Goal: Task Accomplishment & Management: Manage account settings

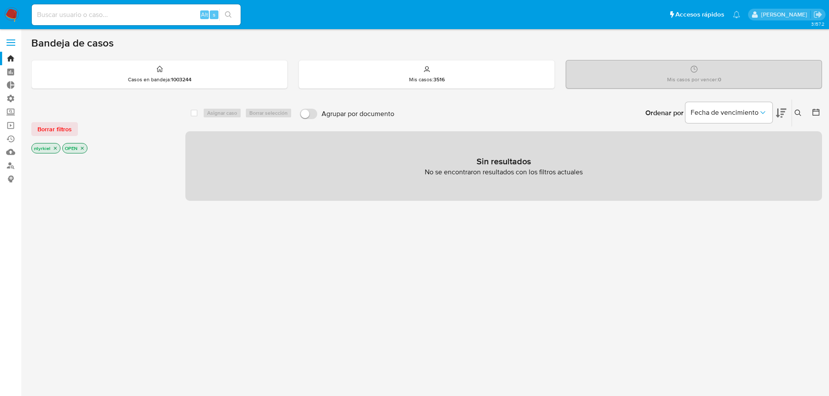
click at [4, 44] on label at bounding box center [11, 42] width 22 height 18
click at [0, 0] on input "checkbox" at bounding box center [0, 0] width 0 height 0
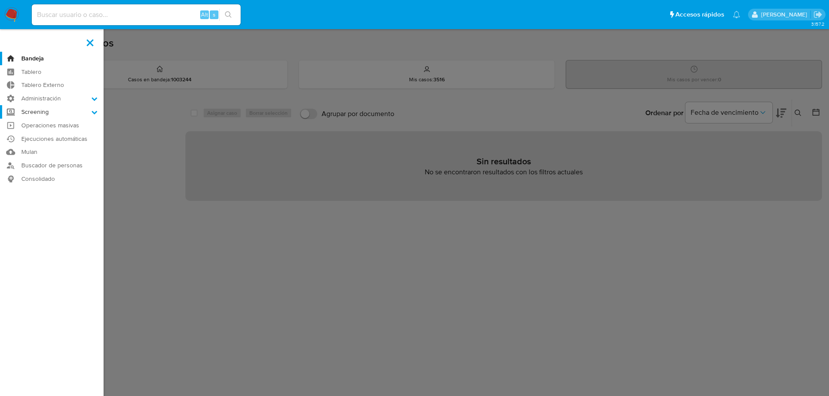
click at [44, 111] on label "Screening" at bounding box center [52, 111] width 104 height 13
click at [0, 0] on input "Screening" at bounding box center [0, 0] width 0 height 0
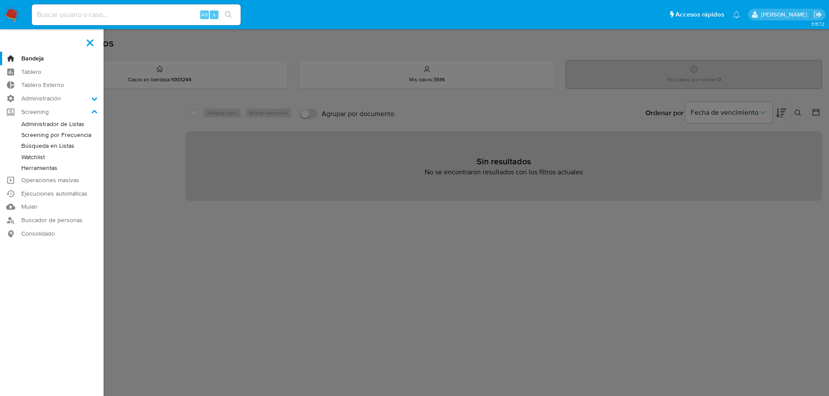
click at [52, 123] on link "Administrador de Listas" at bounding box center [52, 124] width 104 height 11
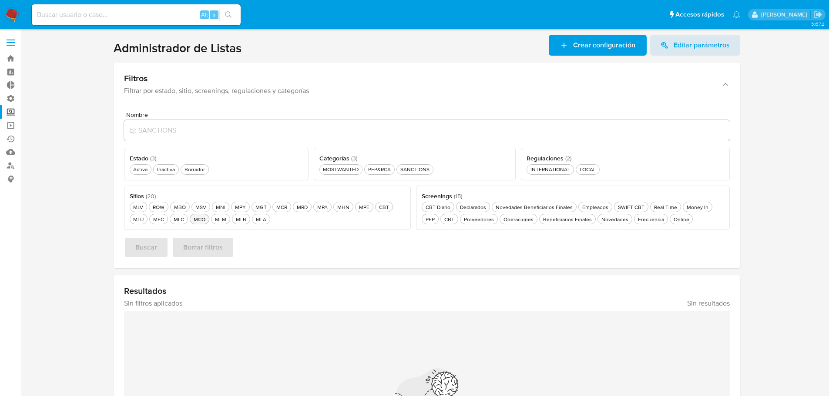
click at [197, 221] on div "MCO MCO" at bounding box center [199, 219] width 15 height 7
click at [144, 168] on div "Activa Activa" at bounding box center [140, 169] width 18 height 7
click at [351, 167] on div "MOSTWANTED MOSTWANTED" at bounding box center [340, 169] width 39 height 7
click at [154, 250] on span "Buscar" at bounding box center [146, 247] width 22 height 19
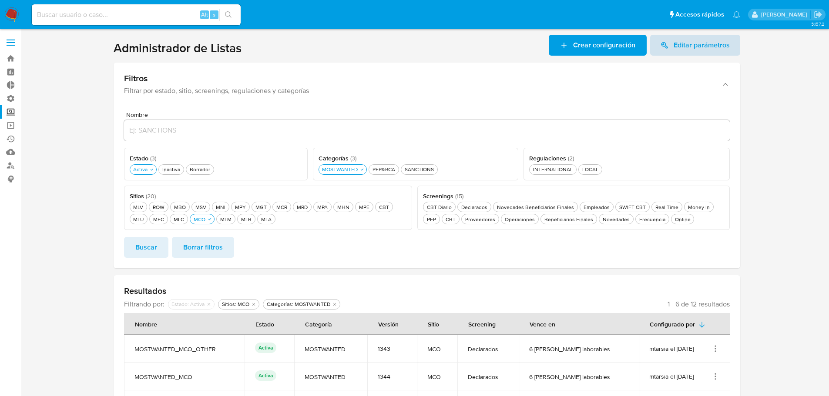
click at [701, 46] on span "Editar parámetros" at bounding box center [701, 45] width 56 height 21
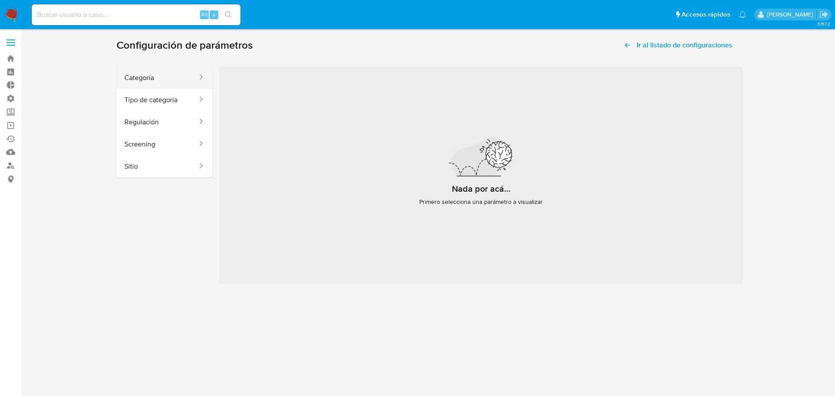
click at [175, 72] on button "Categoría" at bounding box center [158, 78] width 82 height 22
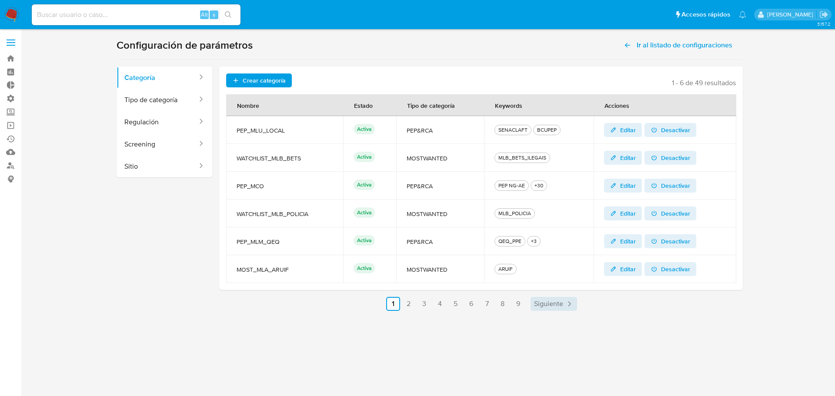
click at [554, 304] on span "Siguiente" at bounding box center [548, 304] width 29 height 7
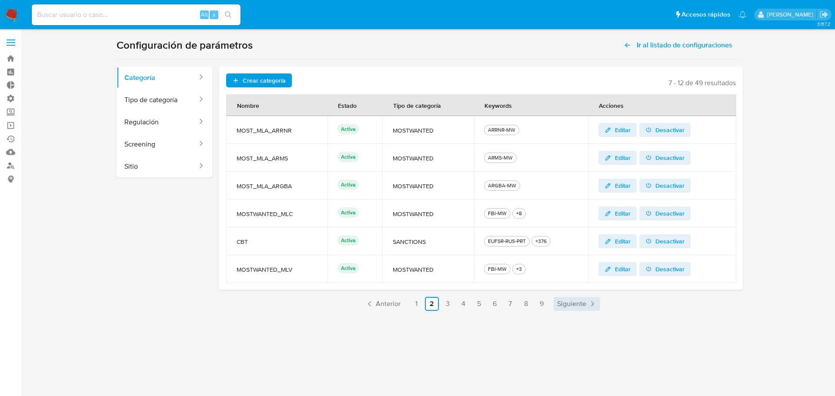
click at [554, 304] on link "Siguiente" at bounding box center [577, 304] width 47 height 14
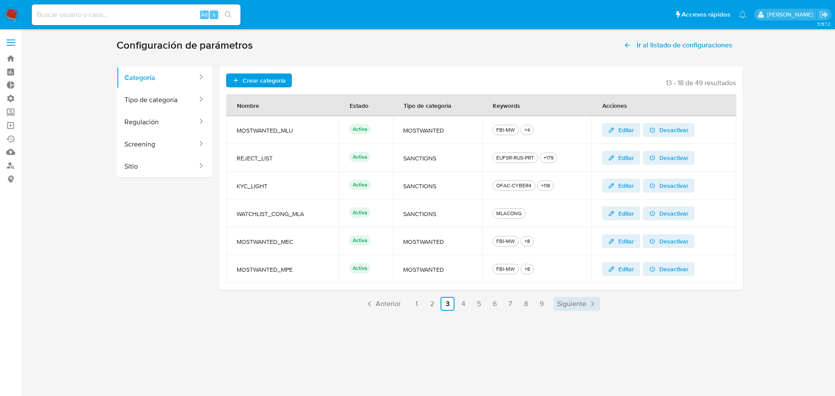
click at [554, 304] on link "Siguiente" at bounding box center [577, 304] width 47 height 14
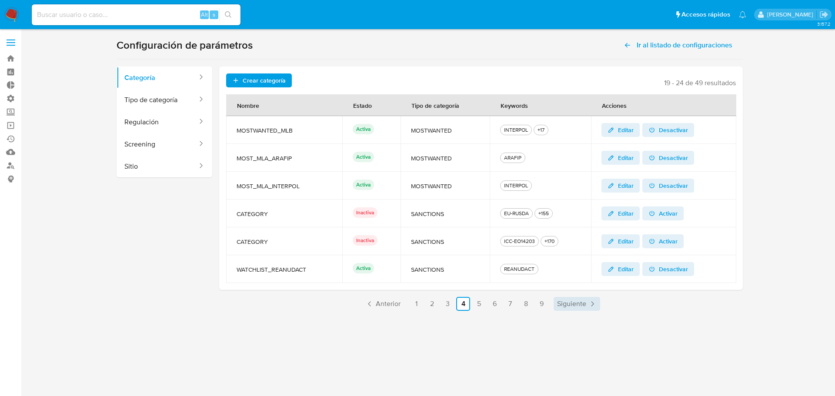
click at [554, 304] on link "Siguiente" at bounding box center [577, 304] width 47 height 14
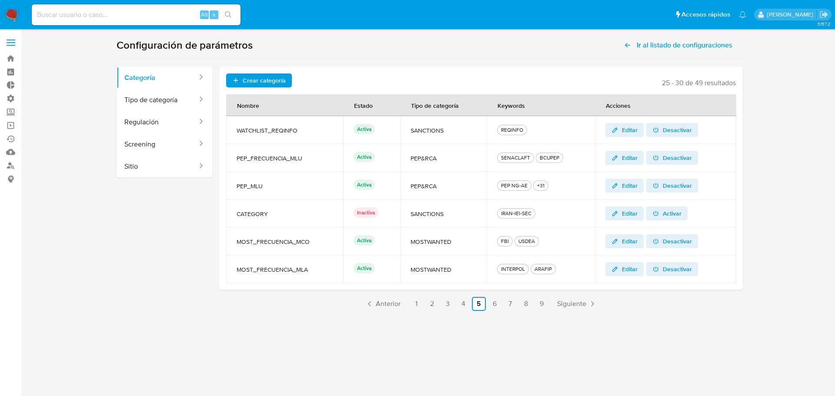
drag, startPoint x: 256, startPoint y: 239, endPoint x: 329, endPoint y: 244, distance: 72.8
click at [329, 244] on span "MOST_FRECUENCIA_MCO" at bounding box center [285, 242] width 96 height 8
click at [317, 246] on td "MOST_FRECUENCIA_MCO" at bounding box center [284, 242] width 117 height 28
click at [572, 302] on span "Siguiente" at bounding box center [571, 304] width 29 height 7
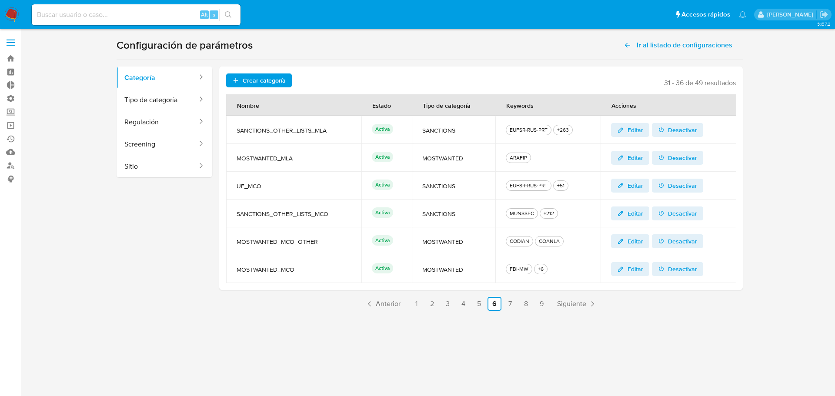
drag, startPoint x: 251, startPoint y: 242, endPoint x: 278, endPoint y: 244, distance: 27.5
click at [278, 244] on span "MOSTWANTED_MCO_OTHER" at bounding box center [294, 242] width 114 height 8
click at [281, 266] on span "MOSTWANTED_MCO" at bounding box center [294, 270] width 114 height 8
click at [624, 269] on icon "button" at bounding box center [620, 269] width 7 height 7
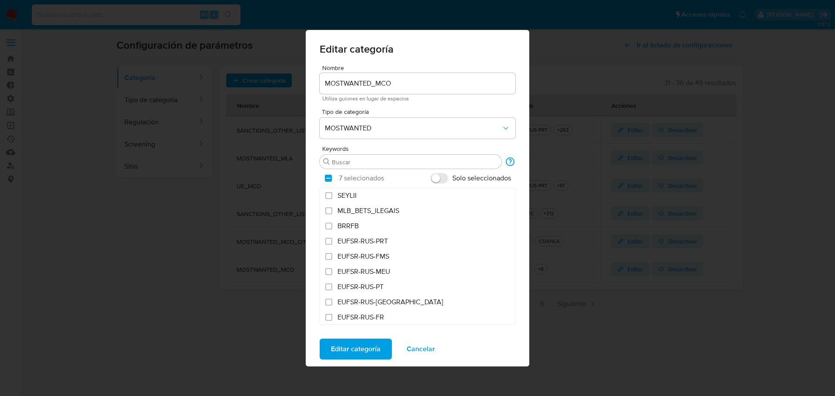
click at [435, 180] on input "Solo seleccionados" at bounding box center [439, 178] width 17 height 10
checkbox input "true"
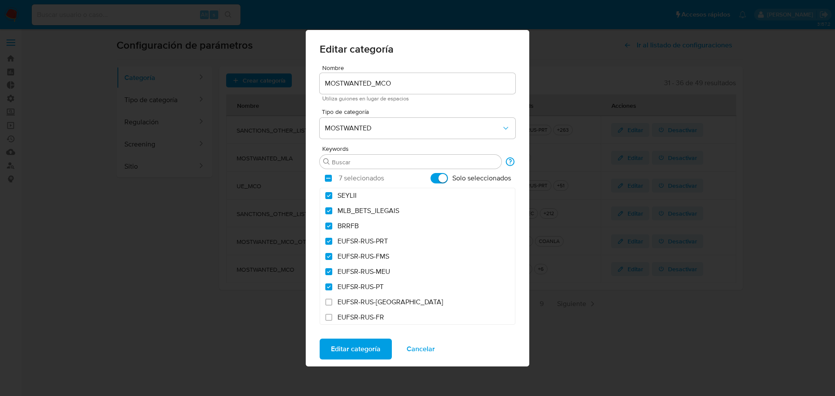
checkbox input "true"
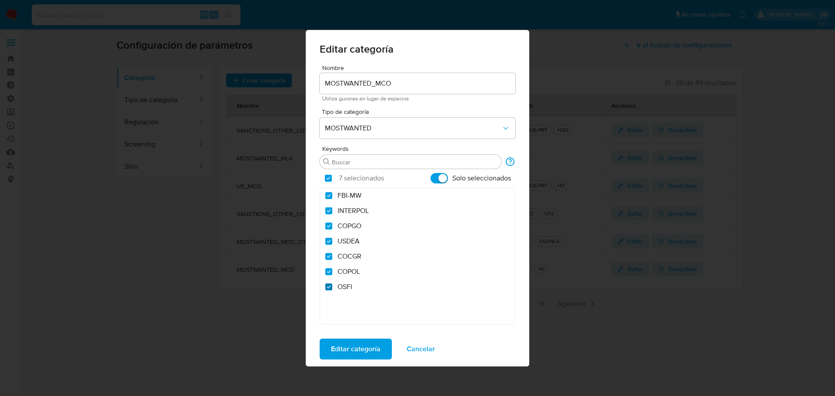
click at [328, 288] on input "OSFI" at bounding box center [328, 287] width 7 height 7
checkbox input "false"
click at [369, 351] on span "Editar categoría" at bounding box center [356, 349] width 50 height 19
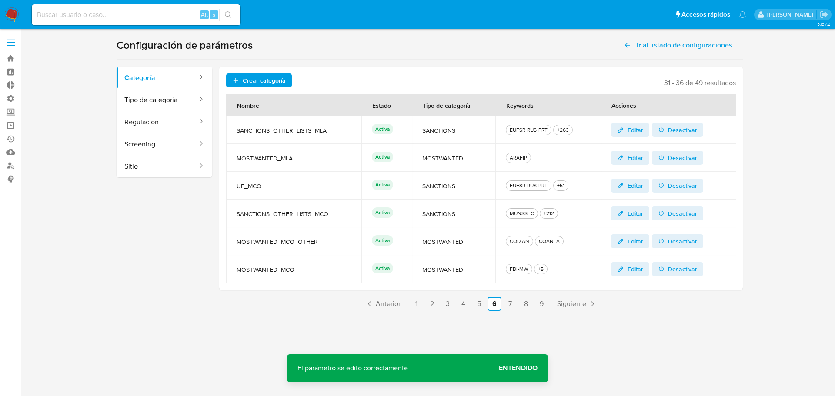
click at [524, 368] on span "Entendido" at bounding box center [518, 368] width 39 height 0
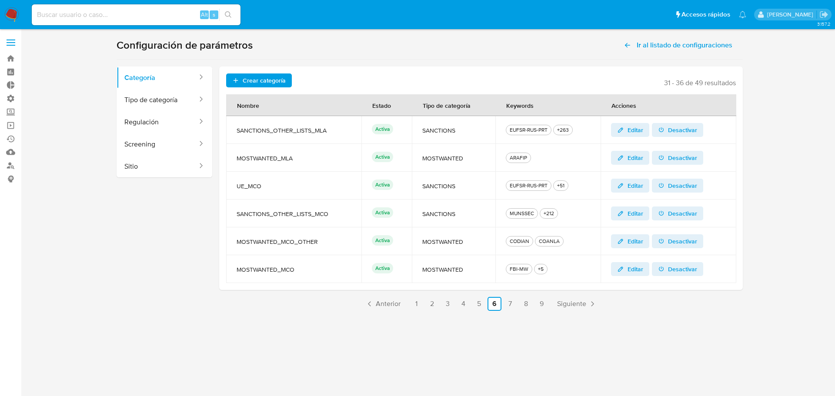
click at [622, 244] on icon "button" at bounding box center [620, 241] width 7 height 7
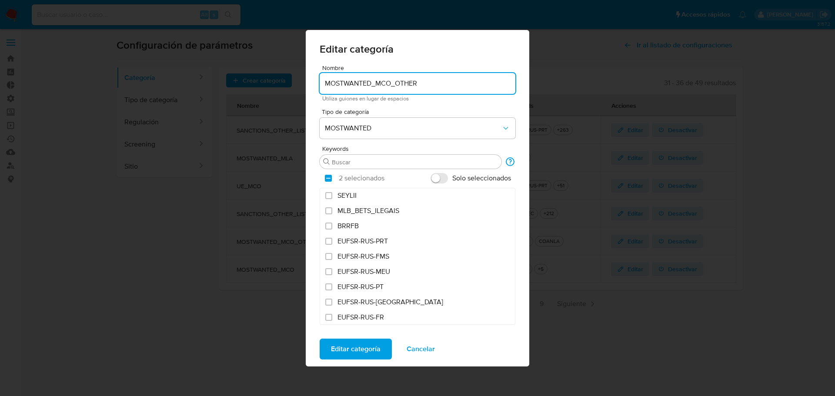
click at [440, 180] on input "Solo seleccionados" at bounding box center [439, 178] width 17 height 10
checkbox input "true"
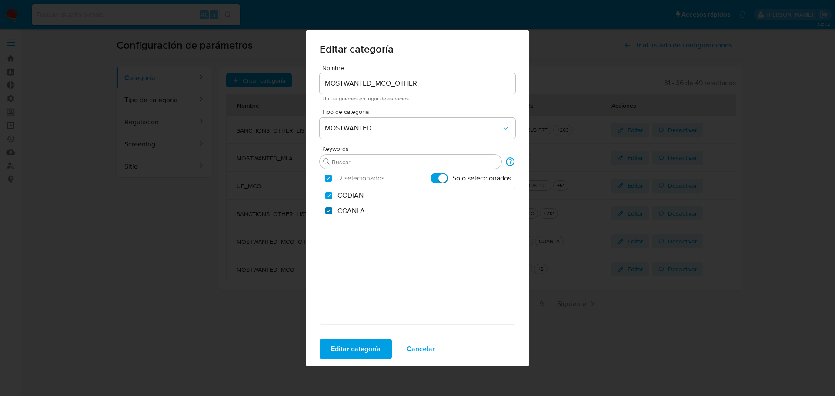
click at [329, 210] on input "COANLA" at bounding box center [328, 210] width 7 height 7
checkbox input "false"
click at [371, 345] on span "Editar categoría" at bounding box center [356, 349] width 50 height 19
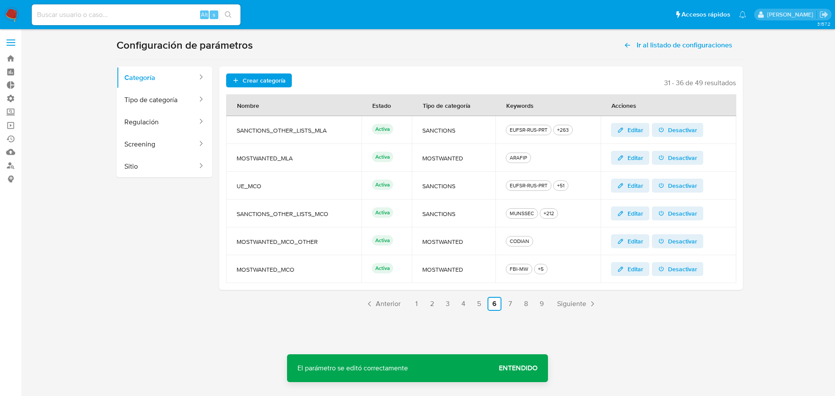
click at [525, 368] on span "Entendido" at bounding box center [518, 368] width 39 height 0
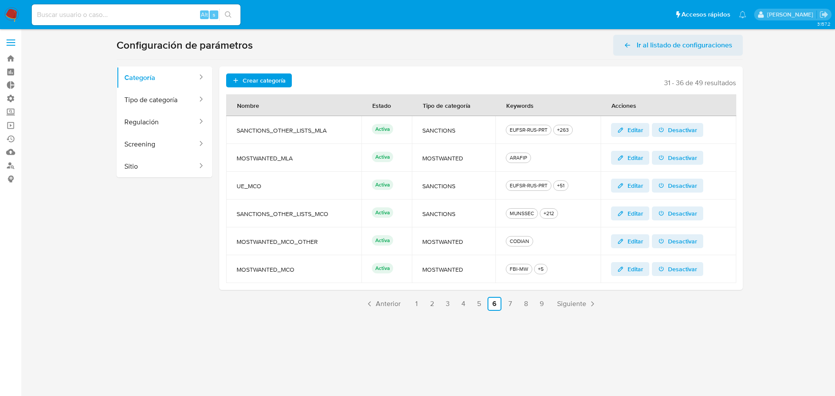
click at [673, 43] on span "Ir al listado de configuraciones" at bounding box center [685, 45] width 96 height 21
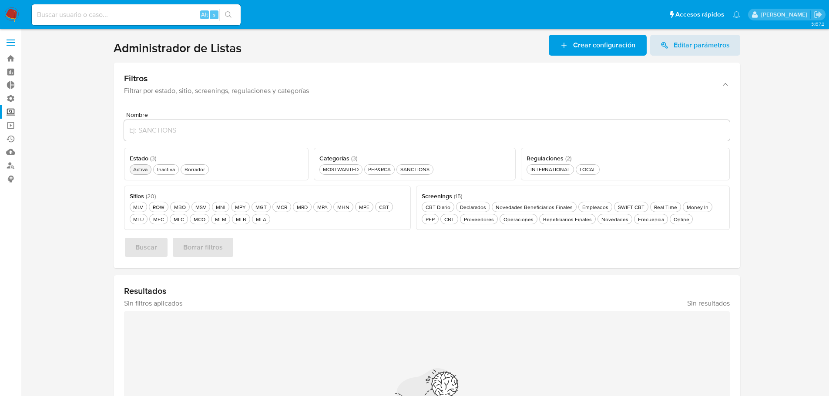
click at [137, 169] on div "Activa Activa" at bounding box center [140, 169] width 18 height 7
click at [355, 170] on div "MOSTWANTED MOSTWANTED" at bounding box center [340, 169] width 39 height 7
click at [203, 220] on div "MCO MCO" at bounding box center [199, 219] width 15 height 7
click at [151, 248] on span "Buscar" at bounding box center [146, 247] width 22 height 19
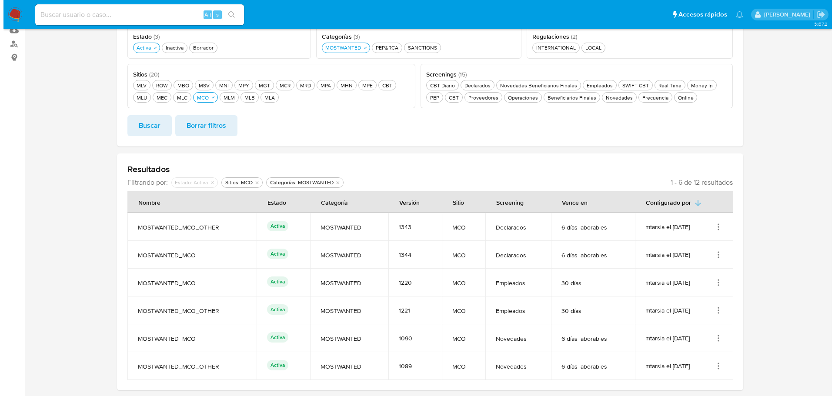
scroll to position [143, 0]
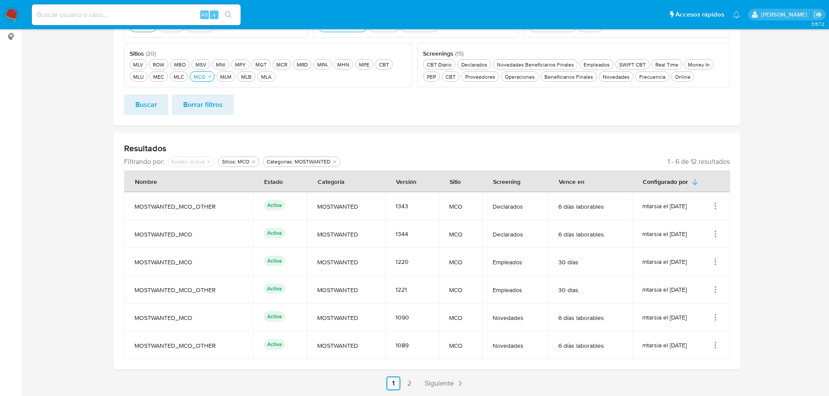
drag, startPoint x: 577, startPoint y: 290, endPoint x: 184, endPoint y: 264, distance: 394.1
click at [184, 264] on tbody "MOSTWANTED_MCO_OTHER Activa MOSTWANTED 1343 MCO Declarados 6 días laborables mt…" at bounding box center [427, 275] width 606 height 167
click at [184, 264] on span "MOSTWANTED_MCO" at bounding box center [188, 262] width 109 height 8
click at [714, 203] on icon "Acciones" at bounding box center [715, 206] width 9 height 9
click at [684, 249] on button "Editar" at bounding box center [680, 249] width 78 height 23
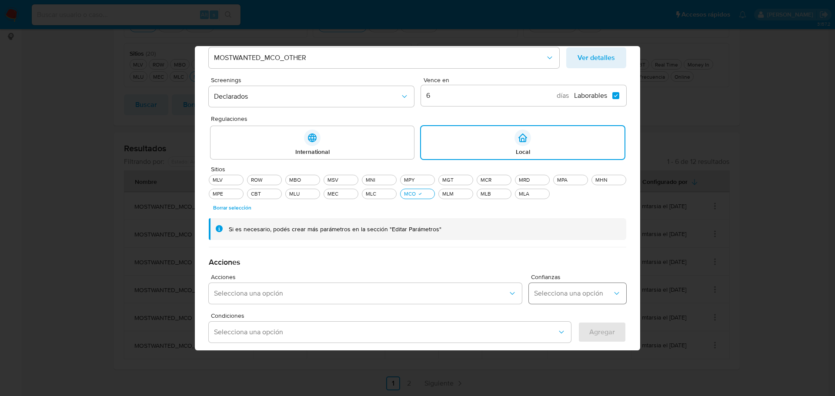
scroll to position [0, 0]
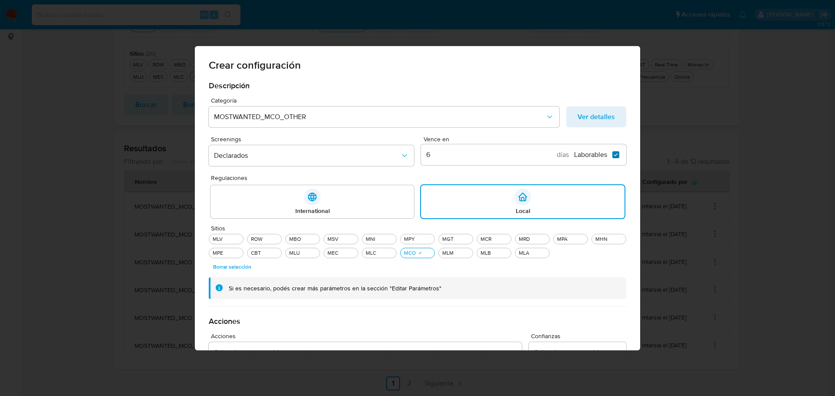
click at [614, 154] on input "Laborables Laborables" at bounding box center [615, 154] width 7 height 7
checkbox input "false"
drag, startPoint x: 438, startPoint y: 154, endPoint x: 415, endPoint y: 158, distance: 23.0
click at [415, 158] on div "Screenings Declarados Vence en 6 días Laborables Laborables" at bounding box center [418, 152] width 418 height 33
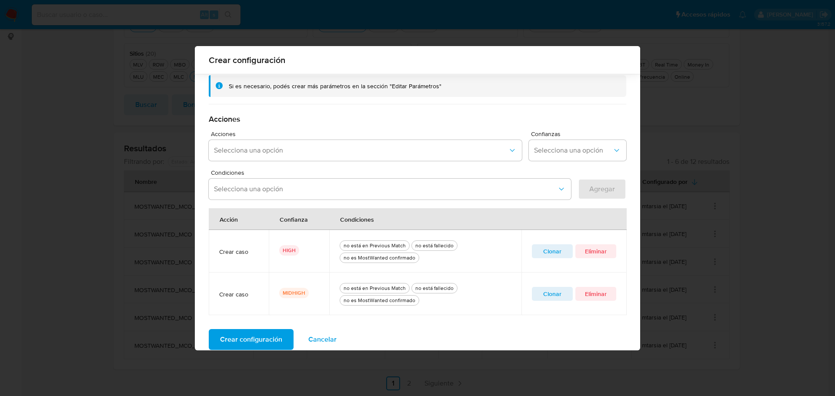
scroll to position [209, 0]
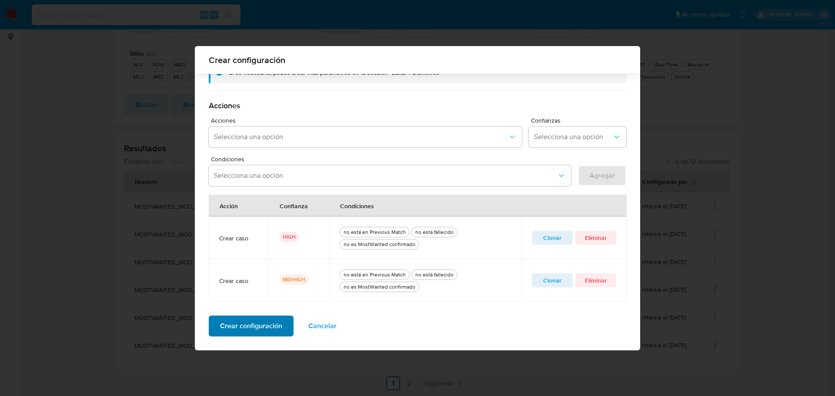
type input "30"
click at [266, 327] on span "Crear configuración" at bounding box center [251, 326] width 62 height 19
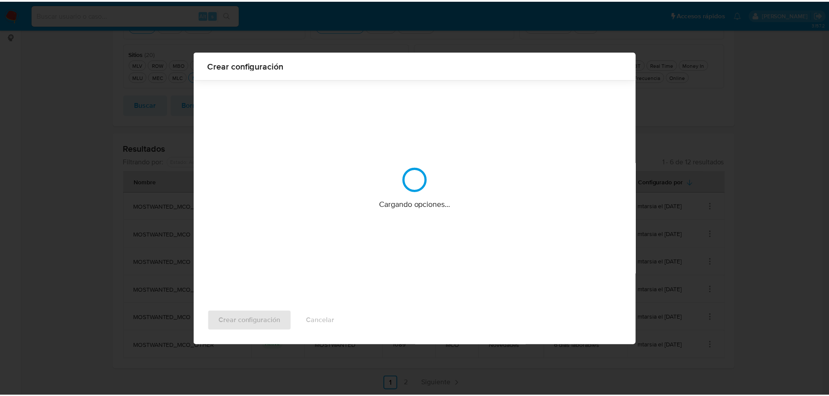
scroll to position [0, 0]
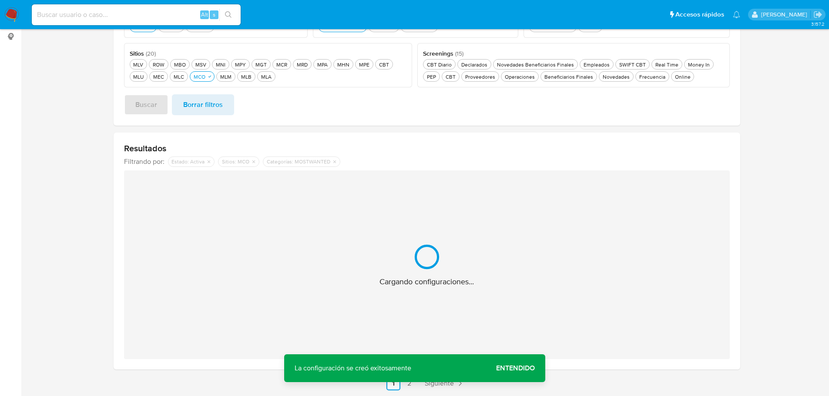
click at [529, 368] on span "Entendido" at bounding box center [515, 368] width 39 height 0
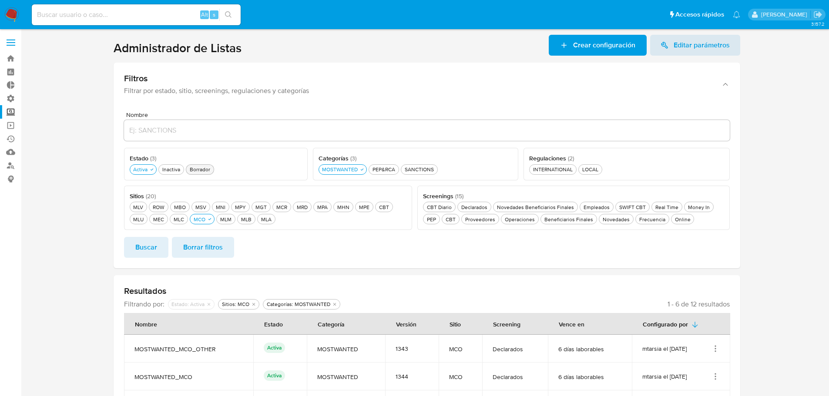
click at [195, 170] on div "Borrador Borrador" at bounding box center [200, 169] width 24 height 7
click at [150, 246] on span "Buscar" at bounding box center [146, 247] width 22 height 19
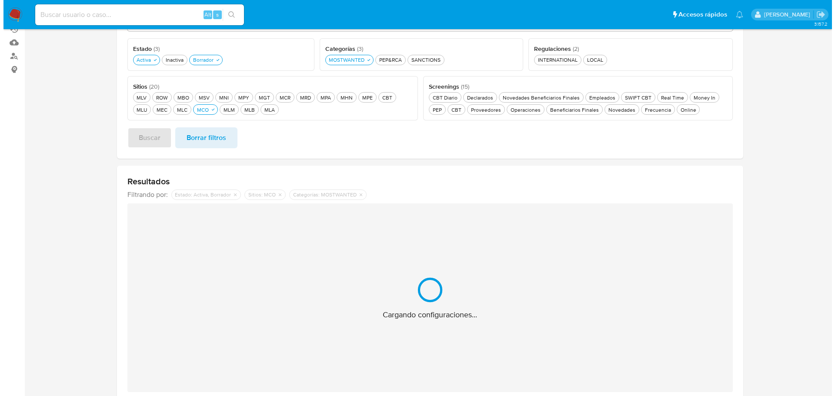
scroll to position [122, 0]
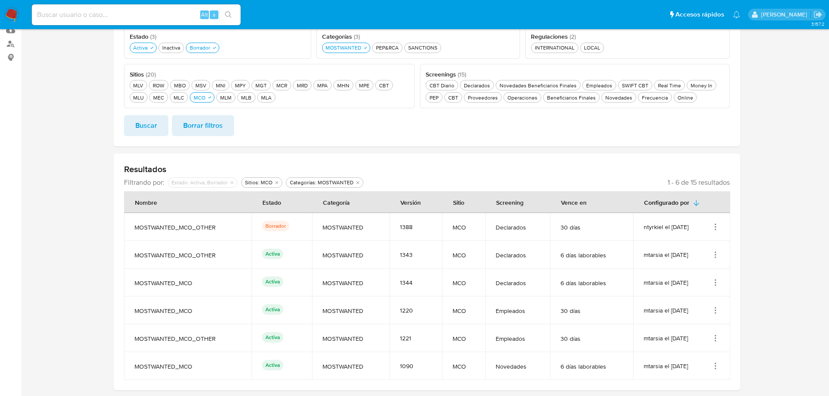
drag, startPoint x: 400, startPoint y: 229, endPoint x: 412, endPoint y: 224, distance: 12.1
click at [412, 224] on div "1388" at bounding box center [416, 227] width 32 height 8
click at [714, 282] on icon "Acciones" at bounding box center [715, 282] width 9 height 9
click at [682, 325] on button "Editar" at bounding box center [680, 326] width 78 height 23
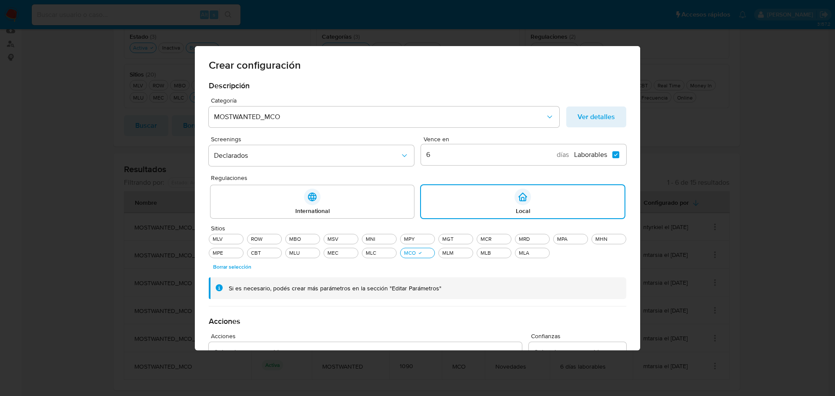
drag, startPoint x: 432, startPoint y: 145, endPoint x: 422, endPoint y: 145, distance: 10.0
click at [422, 145] on div "6 días Laborables Laborables" at bounding box center [523, 154] width 205 height 21
drag, startPoint x: 432, startPoint y: 155, endPoint x: 421, endPoint y: 154, distance: 10.5
click at [421, 154] on input "6" at bounding box center [489, 154] width 137 height 11
type input "0"
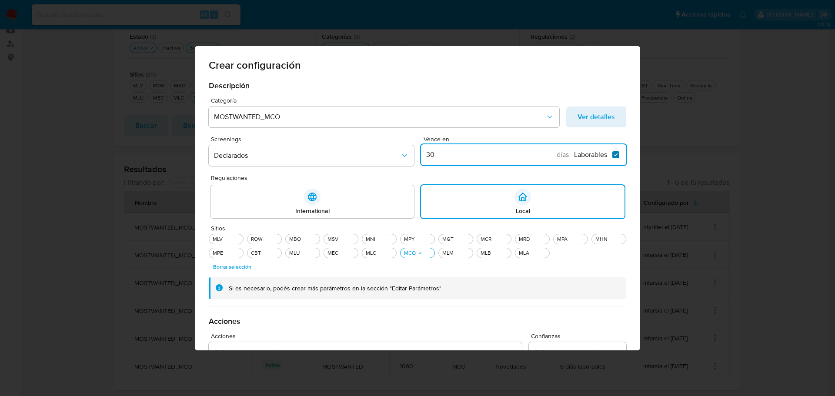
type input "30"
click at [613, 155] on input "Laborables Laborables" at bounding box center [615, 154] width 7 height 7
checkbox input "false"
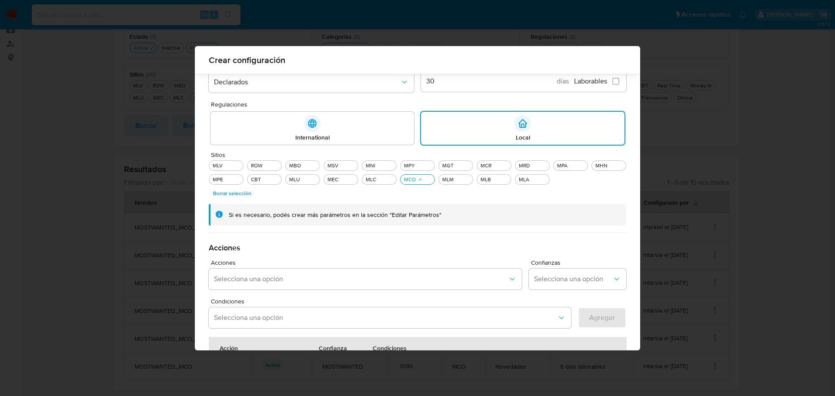
scroll to position [251, 0]
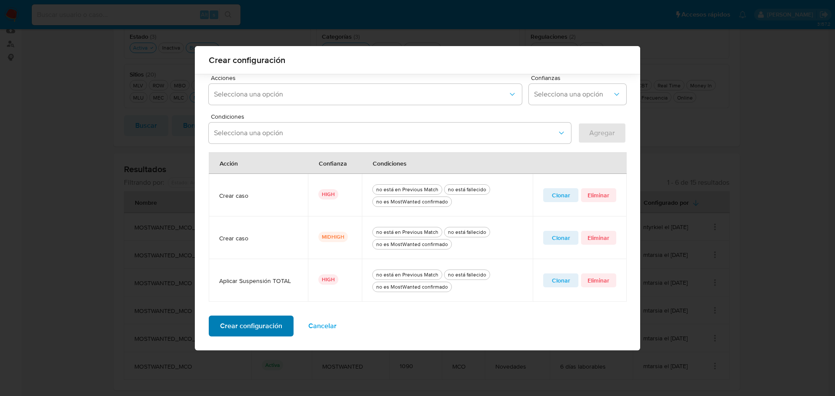
click at [268, 325] on span "Crear configuración" at bounding box center [251, 326] width 62 height 19
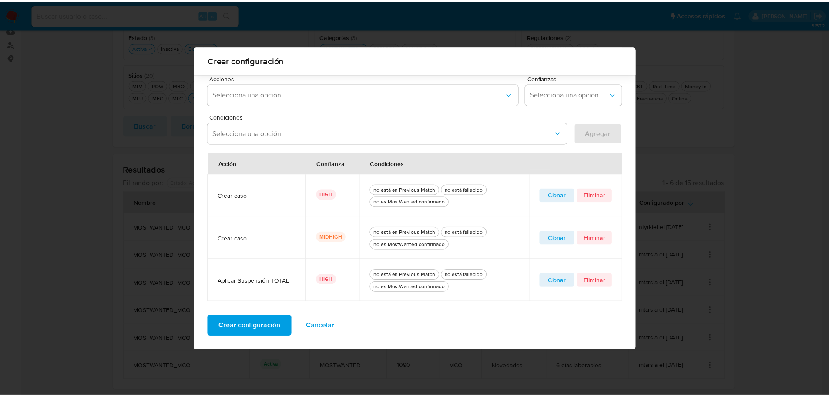
scroll to position [0, 0]
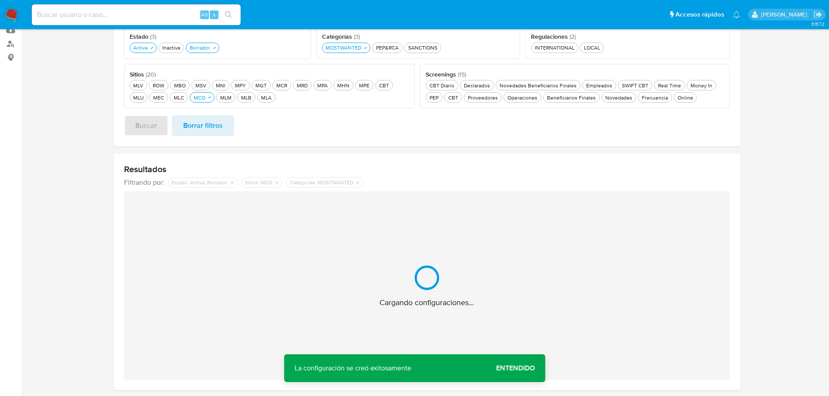
click at [518, 368] on span "Entendido" at bounding box center [515, 368] width 39 height 0
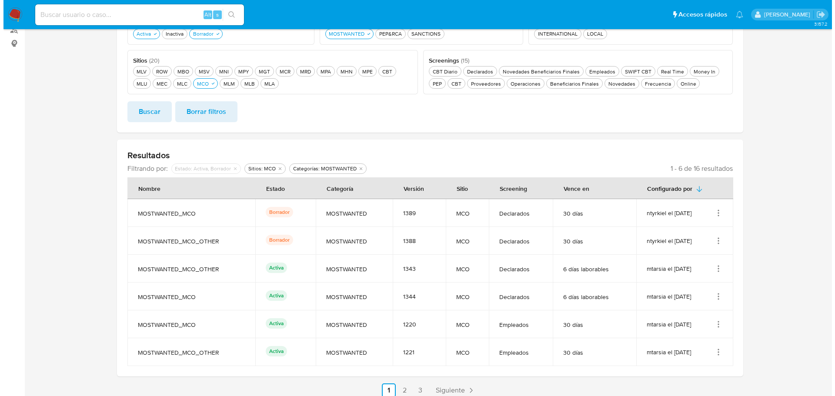
scroll to position [143, 0]
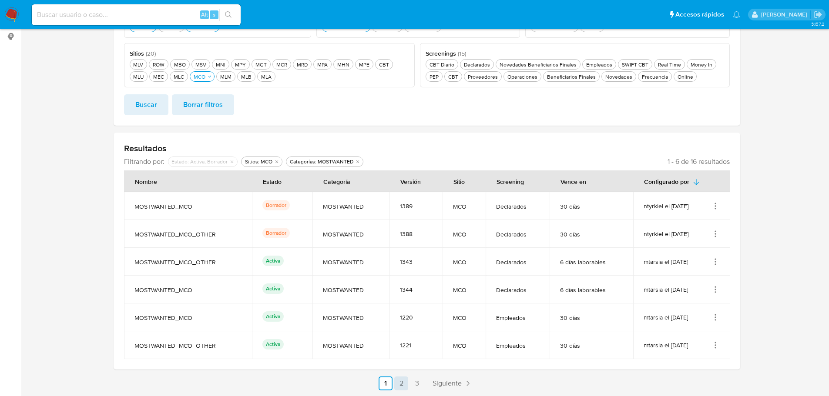
click at [401, 381] on link "2" at bounding box center [401, 384] width 14 height 14
click at [714, 204] on icon "Acciones" at bounding box center [715, 206] width 9 height 9
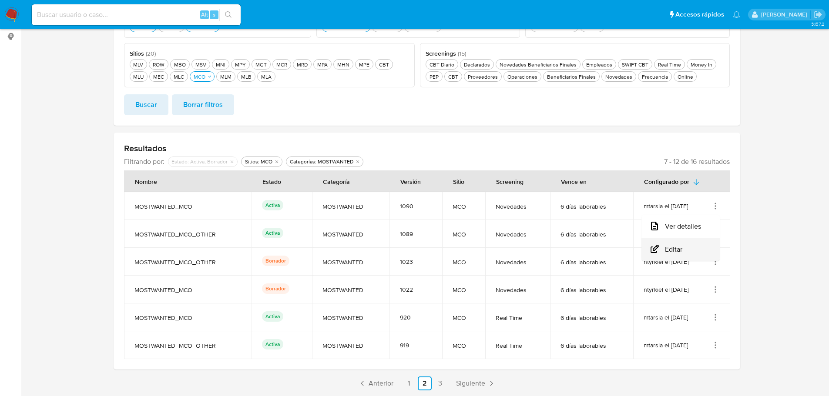
click at [675, 254] on button "Editar" at bounding box center [680, 249] width 78 height 23
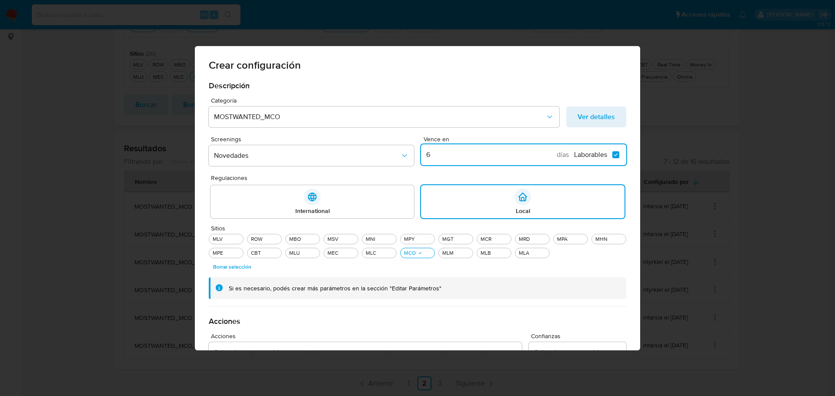
drag, startPoint x: 433, startPoint y: 154, endPoint x: 421, endPoint y: 157, distance: 12.5
click at [421, 157] on input "6" at bounding box center [489, 154] width 137 height 11
type input "30"
click at [612, 153] on input "Laborables Laborables" at bounding box center [615, 154] width 7 height 7
checkbox input "false"
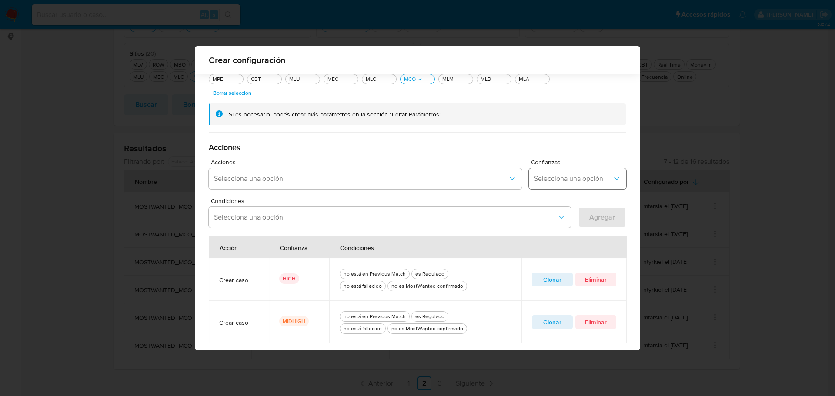
scroll to position [209, 0]
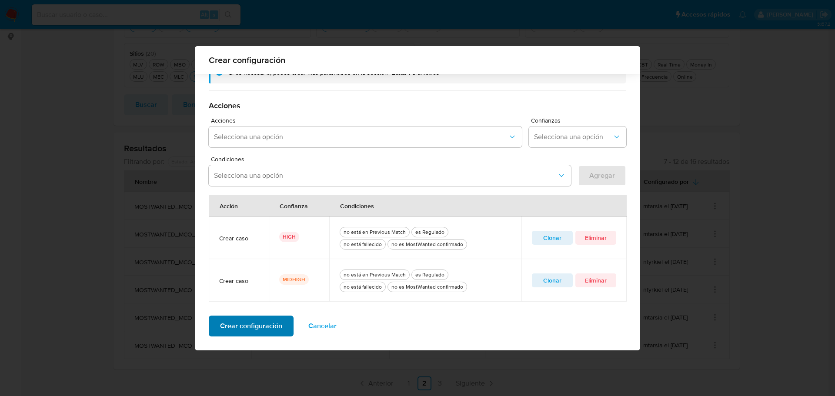
click at [261, 323] on span "Crear configuración" at bounding box center [251, 326] width 62 height 19
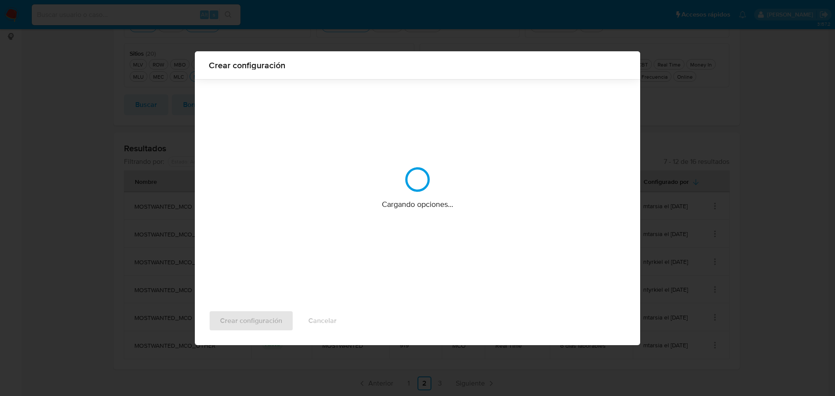
scroll to position [0, 0]
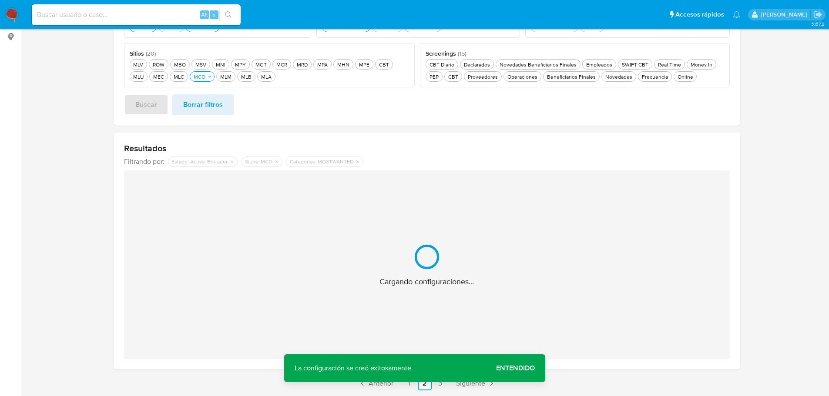
click at [510, 368] on span "Entendido" at bounding box center [515, 368] width 39 height 0
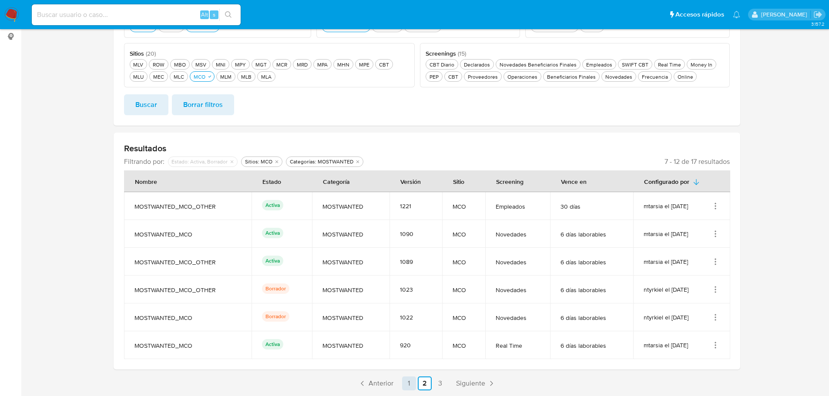
click at [411, 383] on link "1" at bounding box center [409, 384] width 14 height 14
click at [399, 383] on link "2" at bounding box center [401, 384] width 14 height 14
click at [717, 261] on icon "Acciones" at bounding box center [715, 262] width 9 height 9
click at [700, 307] on button "Editar" at bounding box center [680, 305] width 78 height 23
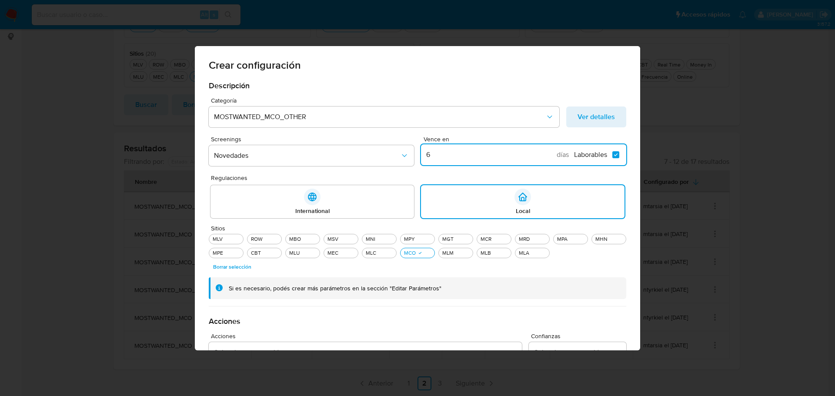
drag, startPoint x: 424, startPoint y: 157, endPoint x: 415, endPoint y: 154, distance: 10.2
click at [415, 154] on div "Screenings Novedades Vence en 6 días Laborables Laborables" at bounding box center [418, 152] width 418 height 33
type input "30"
click at [613, 154] on input "Laborables Laborables" at bounding box center [615, 154] width 7 height 7
checkbox input "false"
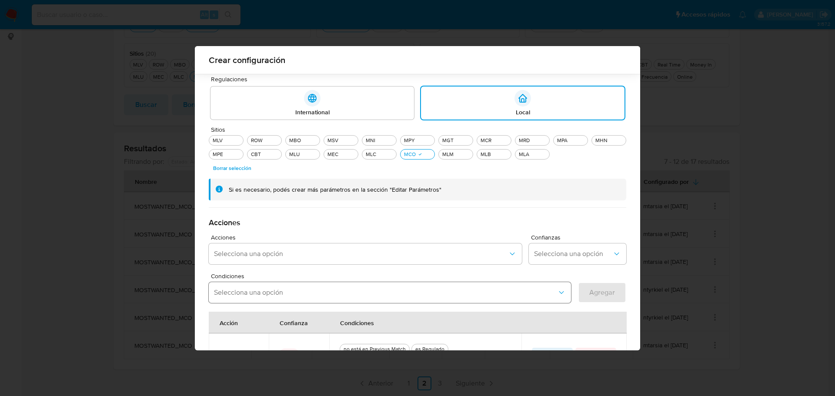
scroll to position [209, 0]
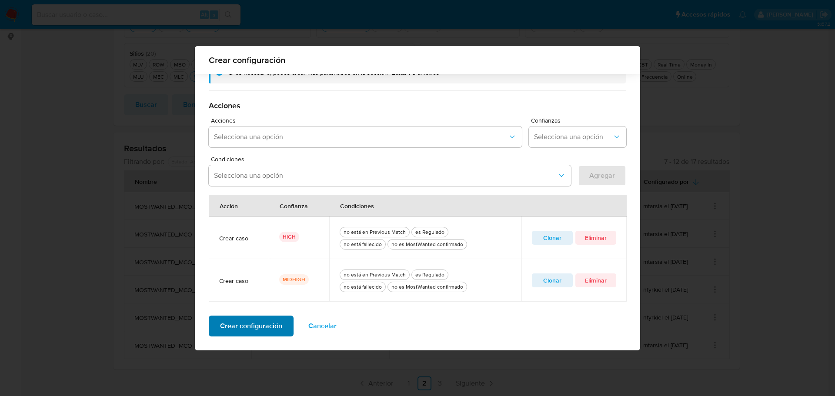
click at [274, 328] on span "Crear configuración" at bounding box center [251, 326] width 62 height 19
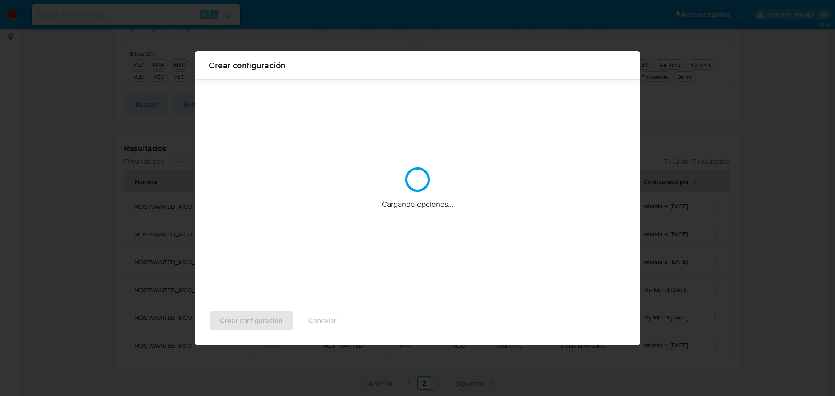
scroll to position [0, 0]
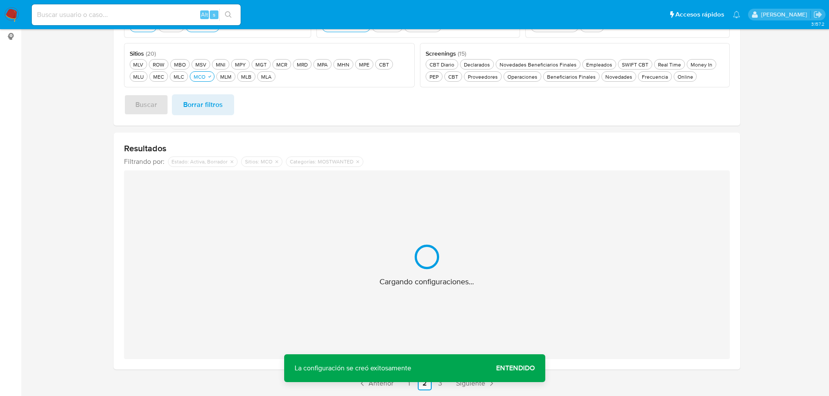
click at [505, 368] on span "Entendido" at bounding box center [515, 368] width 39 height 0
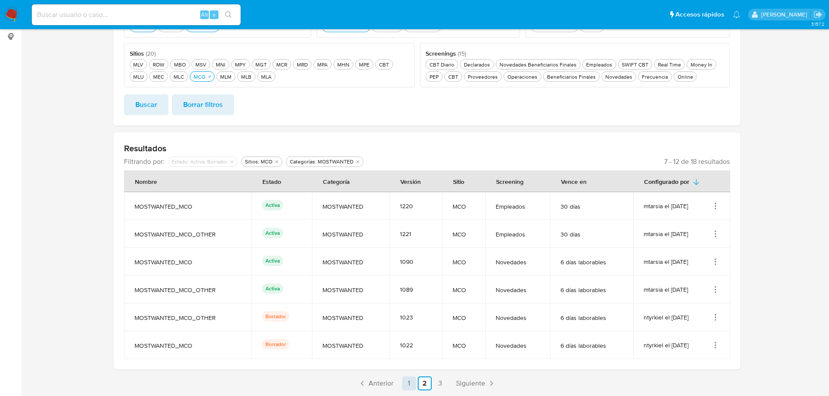
click at [408, 389] on link "1" at bounding box center [409, 384] width 14 height 14
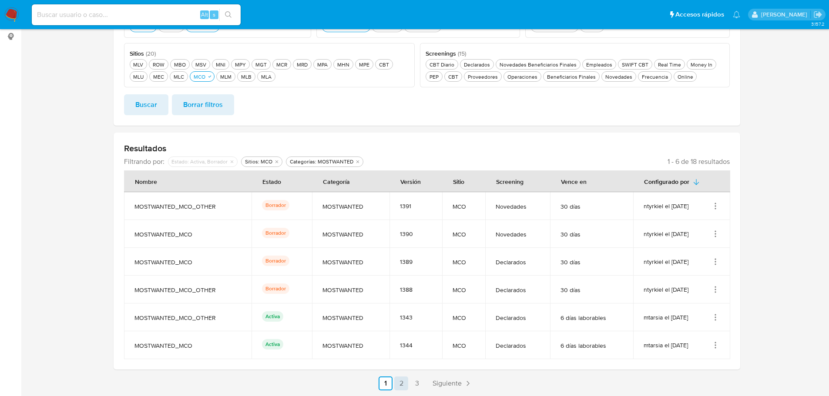
click at [404, 385] on link "2" at bounding box center [401, 384] width 14 height 14
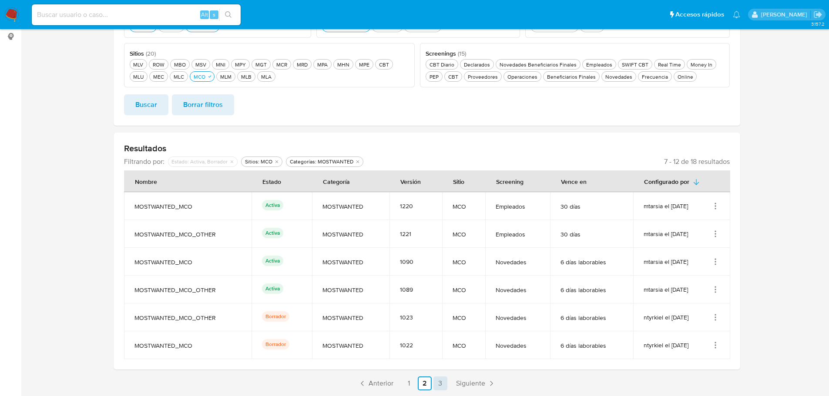
click at [441, 384] on link "3" at bounding box center [440, 384] width 14 height 14
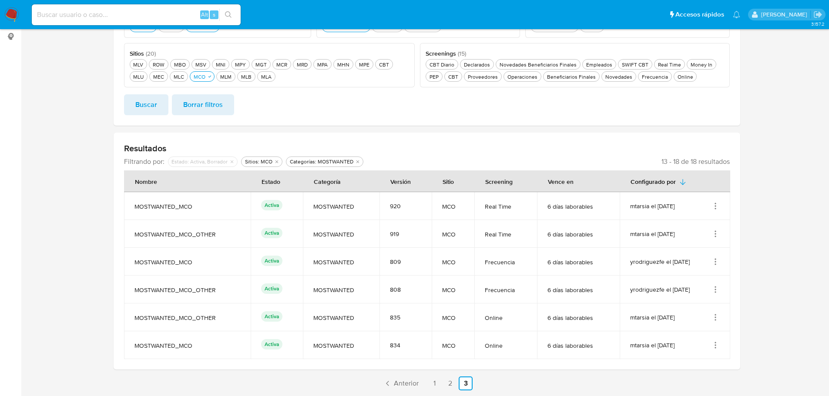
click at [713, 207] on icon "Acciones" at bounding box center [715, 206] width 9 height 9
click at [677, 248] on button "Editar" at bounding box center [680, 249] width 78 height 23
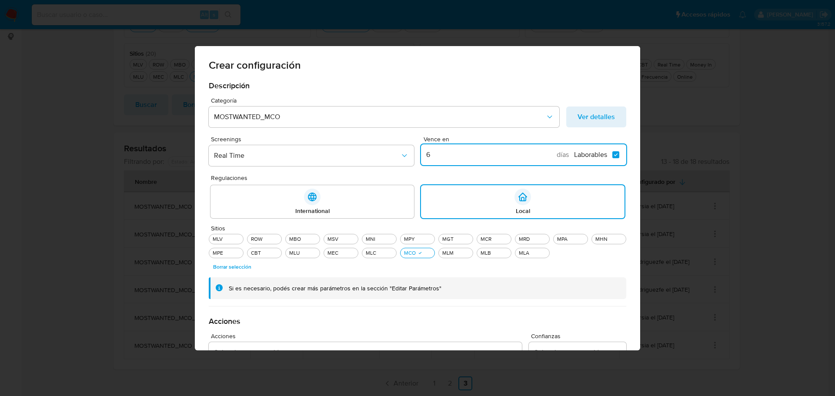
drag, startPoint x: 442, startPoint y: 153, endPoint x: 421, endPoint y: 147, distance: 22.4
click at [421, 147] on div "6 días Laborables Laborables" at bounding box center [523, 154] width 205 height 21
type input "30"
click at [616, 156] on label "Laborables Laborables" at bounding box center [600, 155] width 52 height 9
click at [616, 156] on input "Laborables Laborables" at bounding box center [615, 154] width 7 height 7
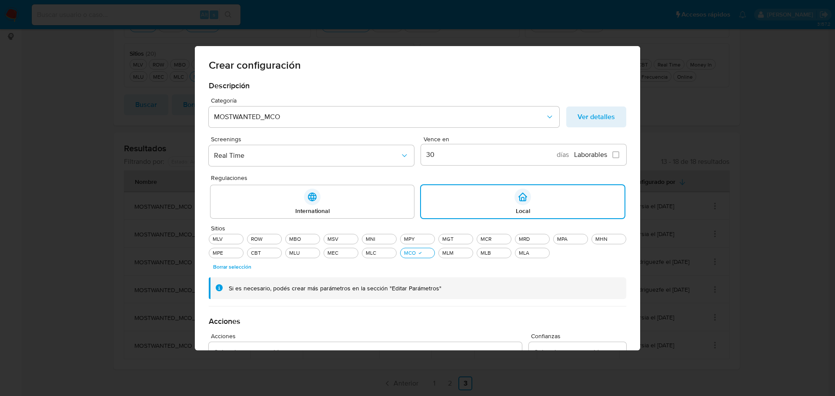
checkbox input "false"
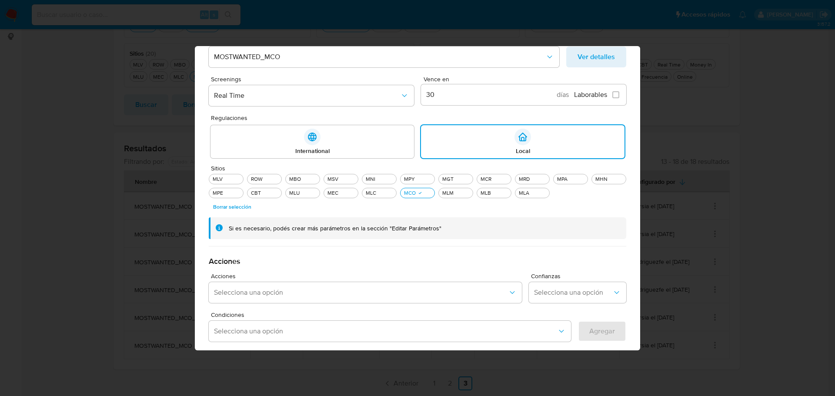
scroll to position [251, 0]
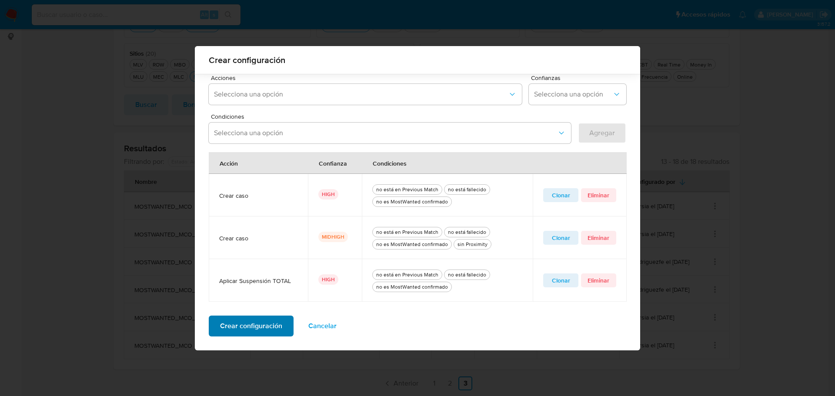
click at [259, 329] on span "Crear configuración" at bounding box center [251, 326] width 62 height 19
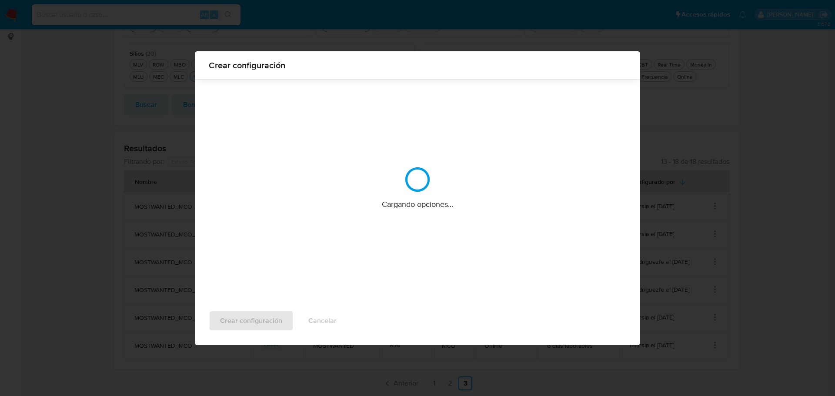
scroll to position [0, 0]
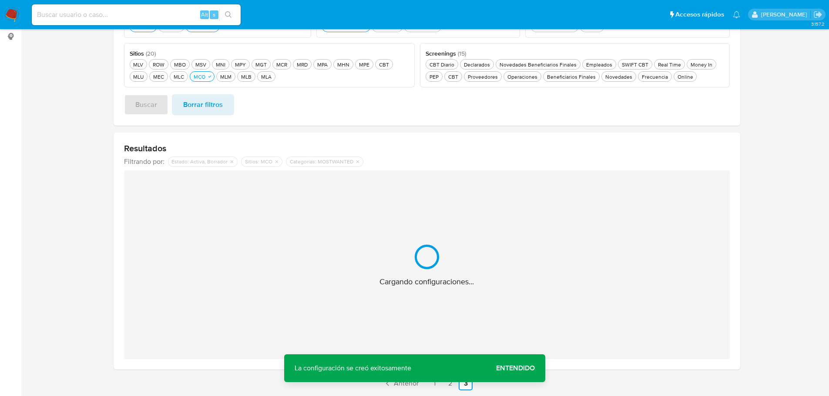
click at [520, 368] on span "Entendido" at bounding box center [515, 368] width 39 height 0
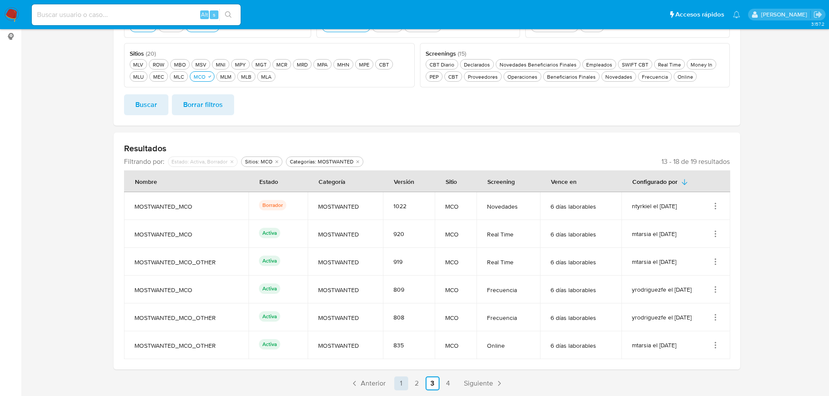
click at [399, 385] on link "1" at bounding box center [401, 384] width 14 height 14
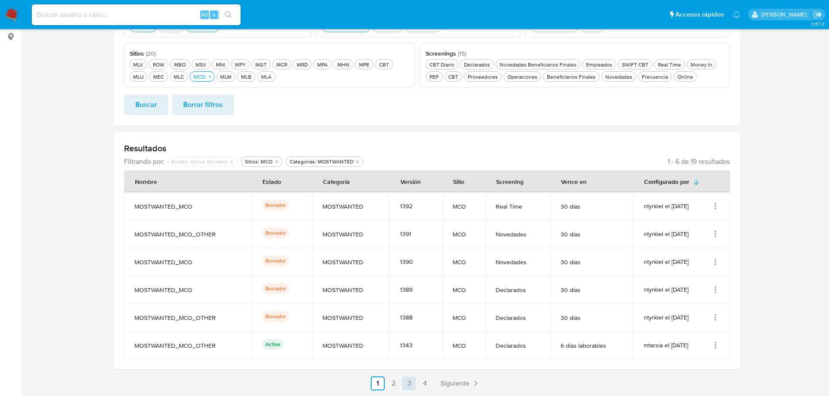
click at [411, 383] on link "3" at bounding box center [409, 384] width 14 height 14
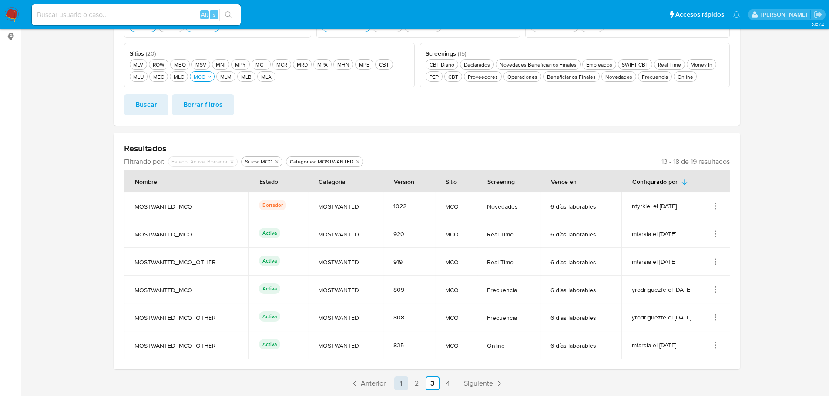
click at [404, 385] on link "1" at bounding box center [401, 384] width 14 height 14
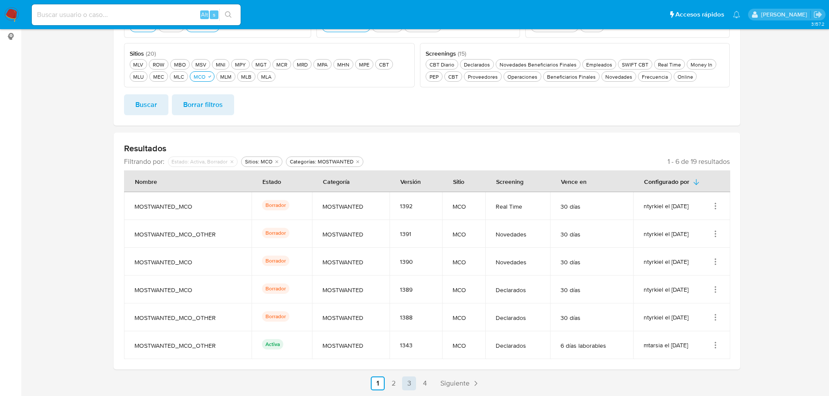
click at [409, 382] on link "3" at bounding box center [409, 384] width 14 height 14
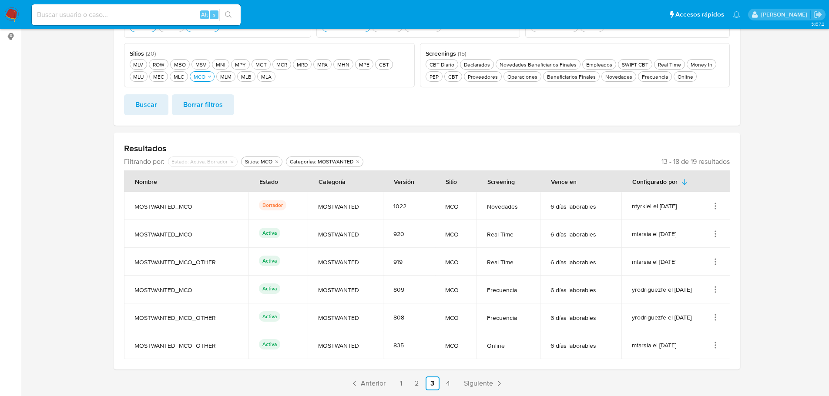
click at [715, 264] on icon "Acciones" at bounding box center [715, 264] width 1 height 1
click at [685, 308] on button "Editar" at bounding box center [680, 305] width 78 height 23
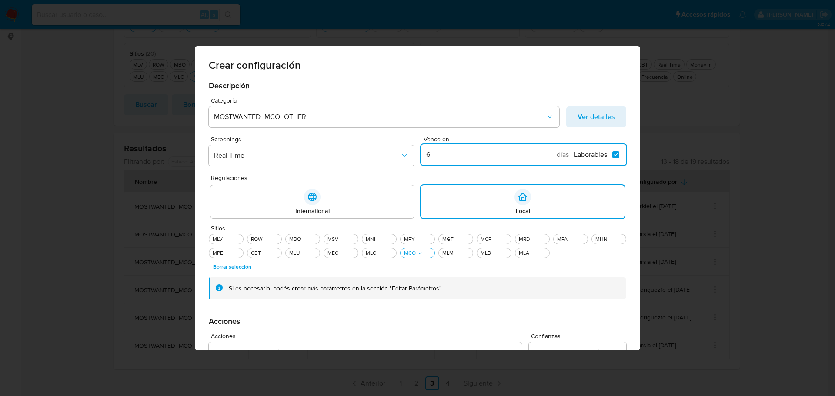
drag, startPoint x: 445, startPoint y: 152, endPoint x: 418, endPoint y: 151, distance: 27.0
click at [421, 151] on input "6" at bounding box center [489, 154] width 137 height 11
type input "30"
click at [615, 154] on input "Laborables Laborables" at bounding box center [615, 154] width 7 height 7
checkbox input "false"
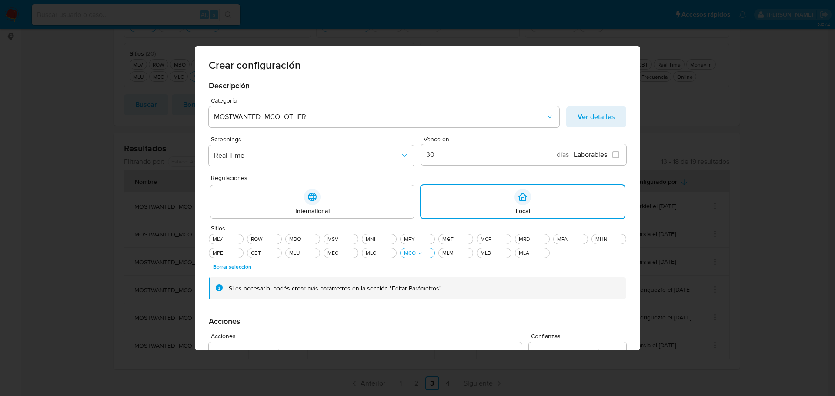
scroll to position [209, 0]
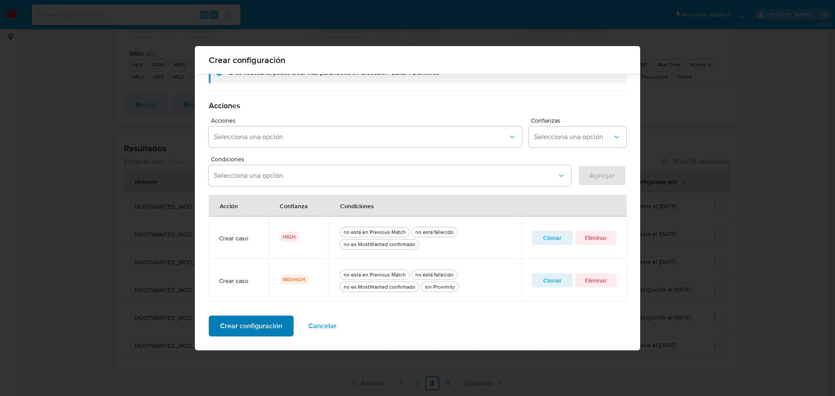
click at [258, 326] on span "Crear configuración" at bounding box center [251, 326] width 62 height 19
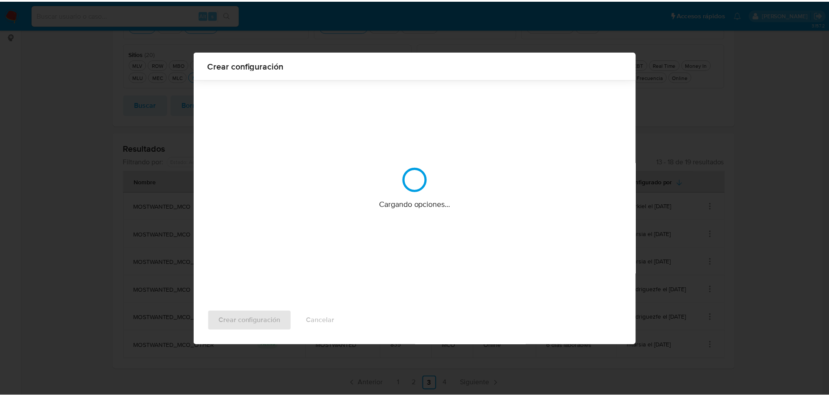
scroll to position [0, 0]
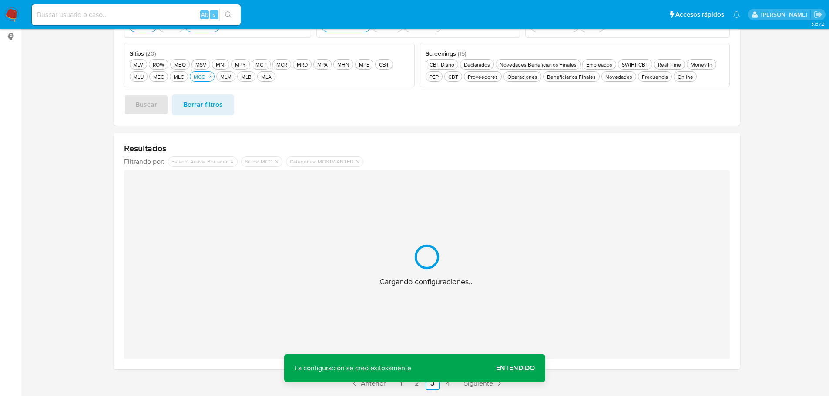
click at [511, 368] on span "Entendido" at bounding box center [515, 368] width 39 height 0
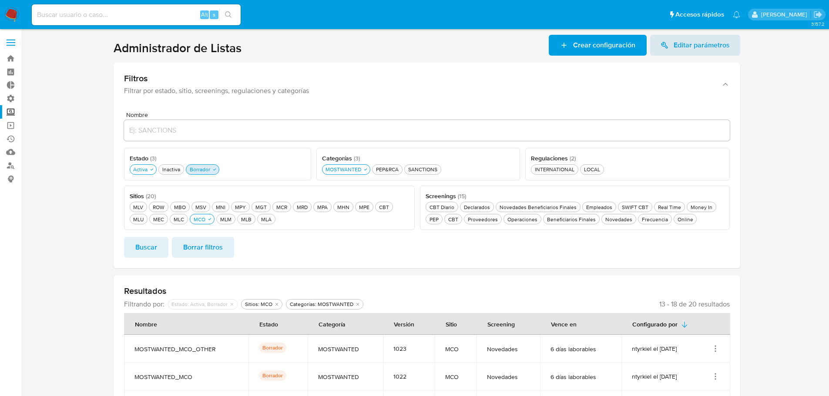
click at [196, 166] on div "Borrador Borrador" at bounding box center [200, 169] width 24 height 7
click at [192, 170] on div "Borrador Borrador" at bounding box center [200, 169] width 24 height 7
click at [149, 251] on span "Buscar" at bounding box center [146, 247] width 22 height 19
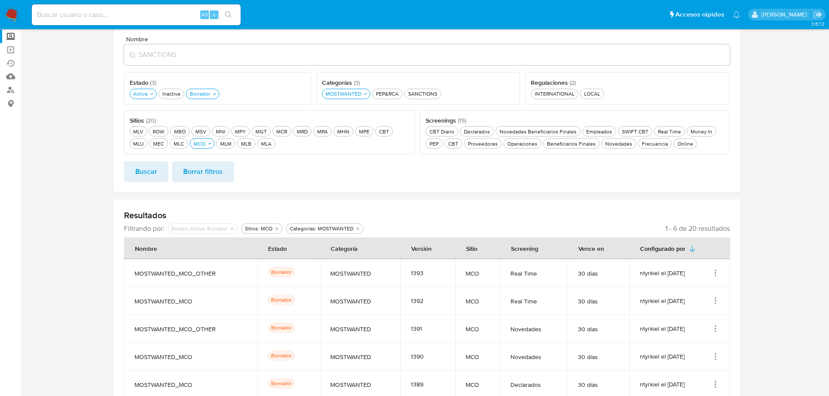
scroll to position [12, 0]
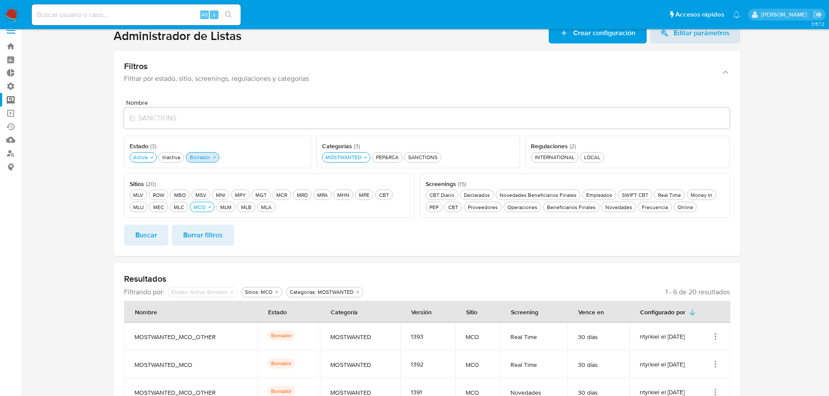
click at [210, 157] on div "Borrador Borrador" at bounding box center [200, 157] width 24 height 7
click at [145, 235] on span "Buscar" at bounding box center [146, 235] width 22 height 19
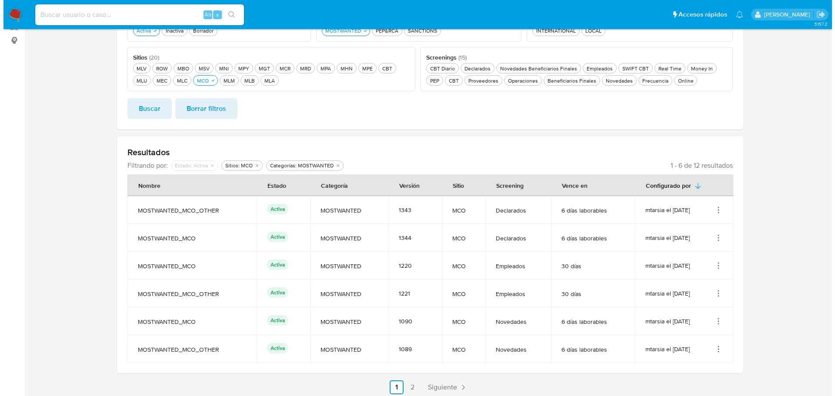
scroll to position [143, 0]
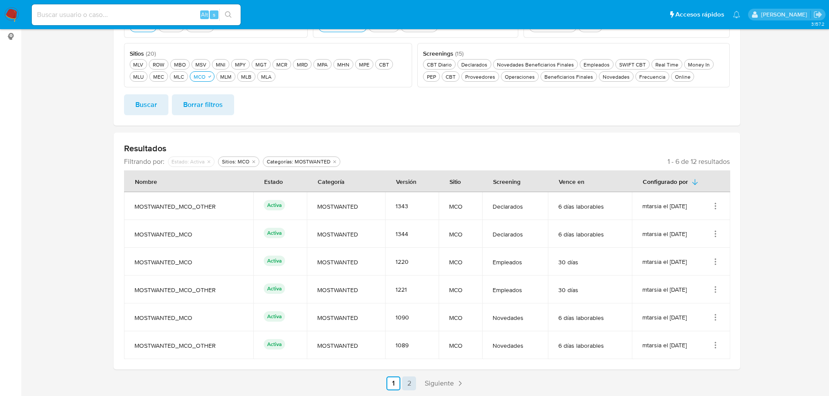
click at [406, 381] on link "2" at bounding box center [409, 384] width 14 height 14
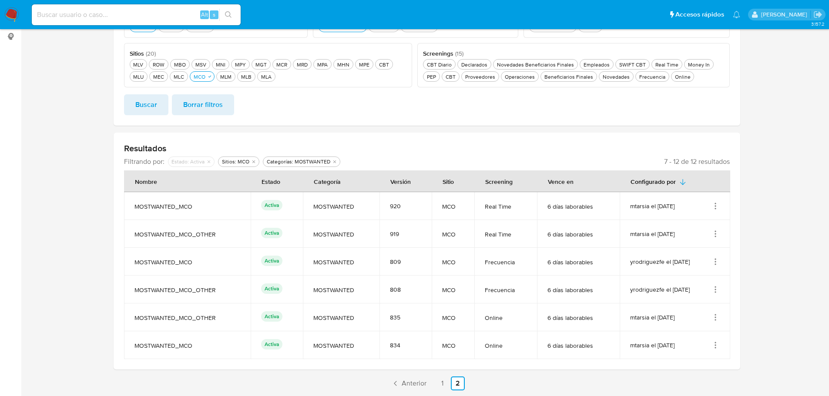
click at [715, 262] on icon "Acciones" at bounding box center [715, 261] width 1 height 1
click at [690, 310] on button "Editar" at bounding box center [680, 305] width 78 height 23
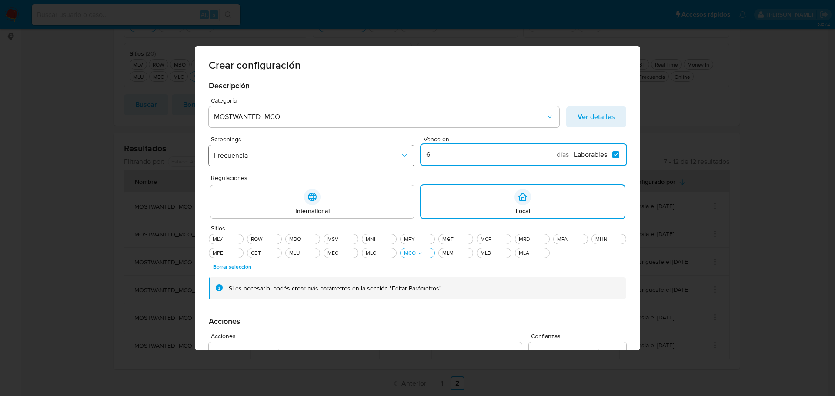
drag, startPoint x: 431, startPoint y: 157, endPoint x: 408, endPoint y: 154, distance: 23.3
click at [408, 154] on div "Screenings Frecuencia Vence en 6 días Laborables Laborables" at bounding box center [418, 152] width 418 height 33
type input "30"
click at [612, 157] on input "Laborables Laborables" at bounding box center [615, 154] width 7 height 7
checkbox input "false"
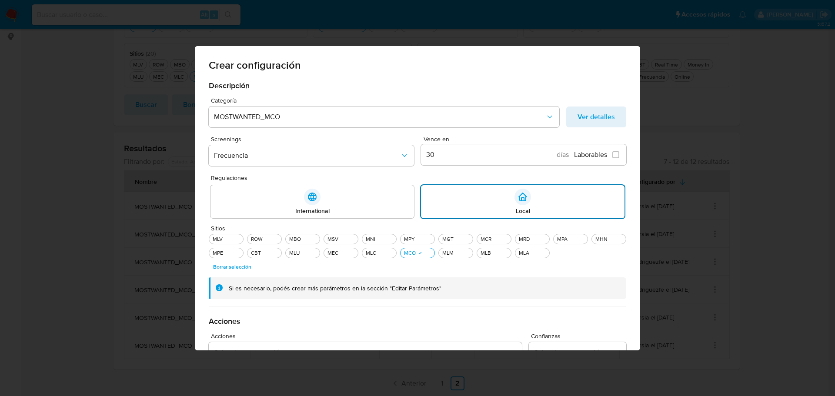
scroll to position [209, 0]
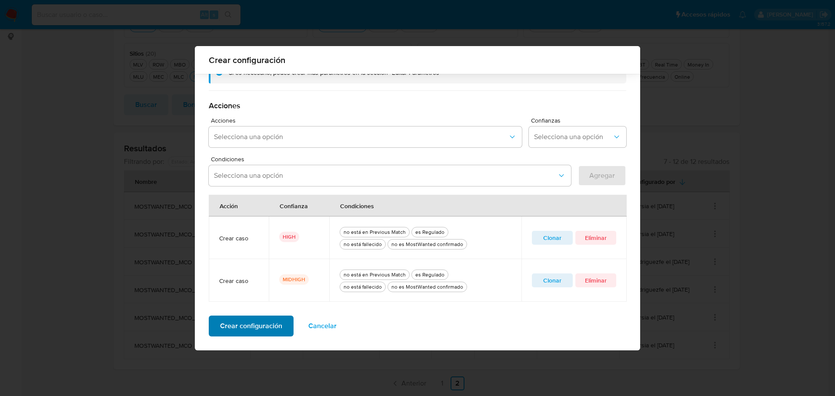
click at [272, 326] on span "Crear configuración" at bounding box center [251, 326] width 62 height 19
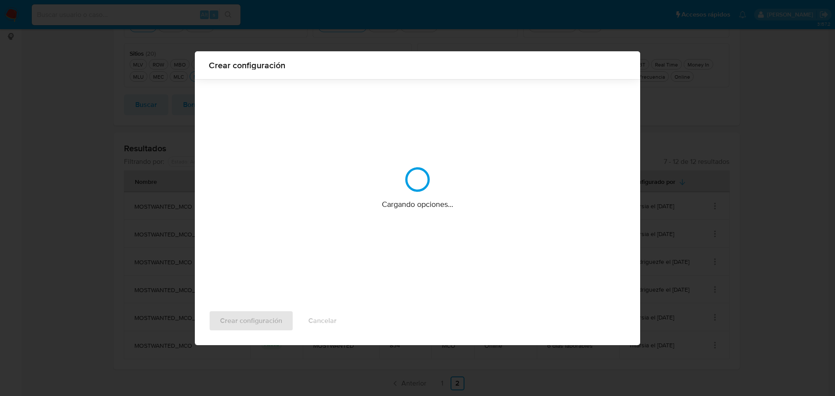
scroll to position [0, 0]
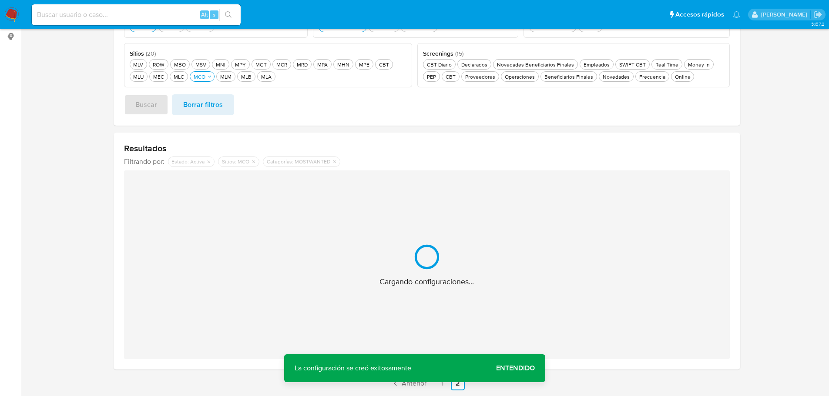
click at [526, 368] on span "Entendido" at bounding box center [515, 368] width 39 height 0
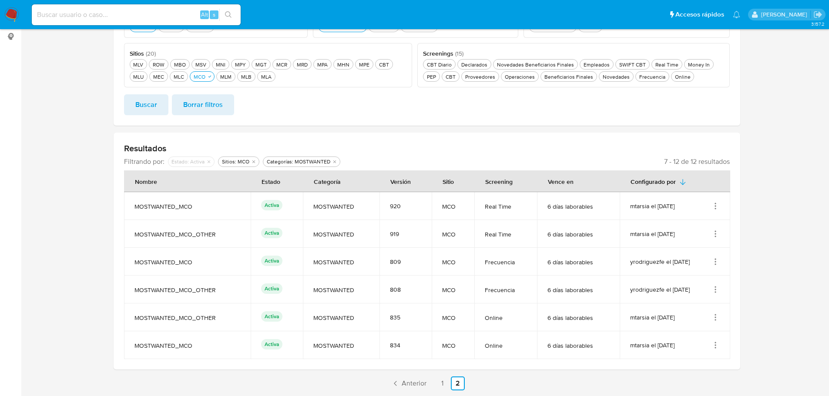
click at [714, 288] on icon "Acciones" at bounding box center [715, 289] width 9 height 9
click at [672, 334] on button "Editar" at bounding box center [680, 332] width 78 height 23
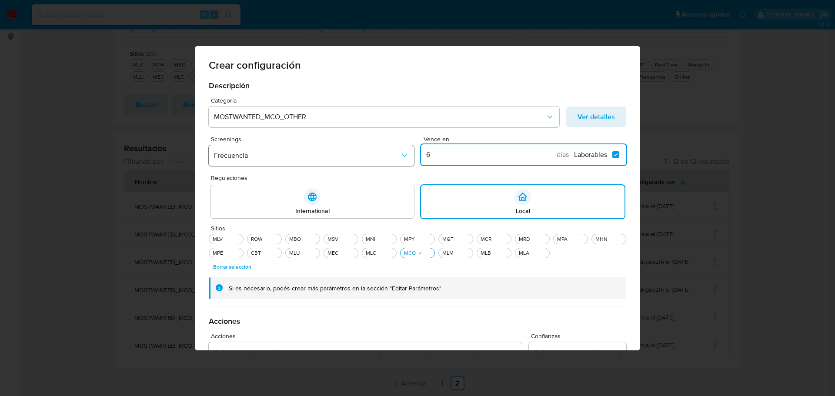
drag, startPoint x: 438, startPoint y: 154, endPoint x: 403, endPoint y: 146, distance: 35.7
click at [404, 146] on div "Screenings Frecuencia Vence en 6 días Laborables Laborables" at bounding box center [418, 152] width 418 height 33
type input "30"
click at [612, 157] on input "Laborables Laborables" at bounding box center [615, 154] width 7 height 7
checkbox input "false"
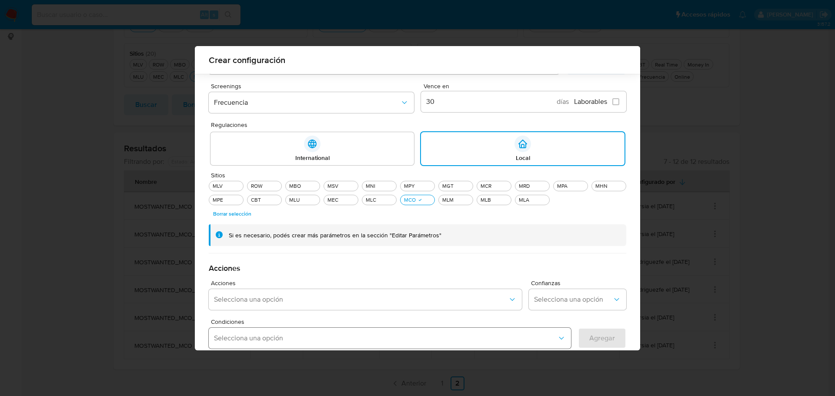
scroll to position [209, 0]
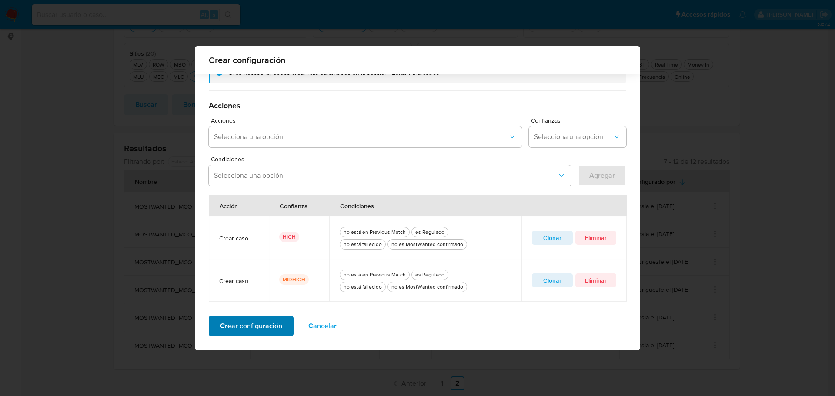
click at [253, 331] on span "Crear configuración" at bounding box center [251, 326] width 62 height 19
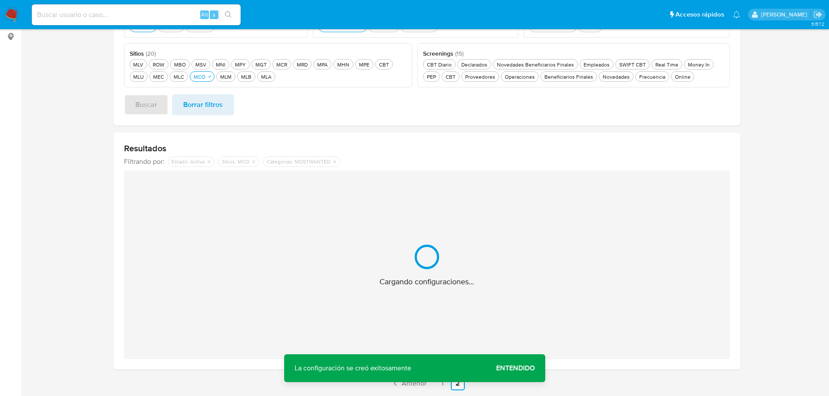
click at [531, 368] on span "Entendido" at bounding box center [515, 368] width 39 height 0
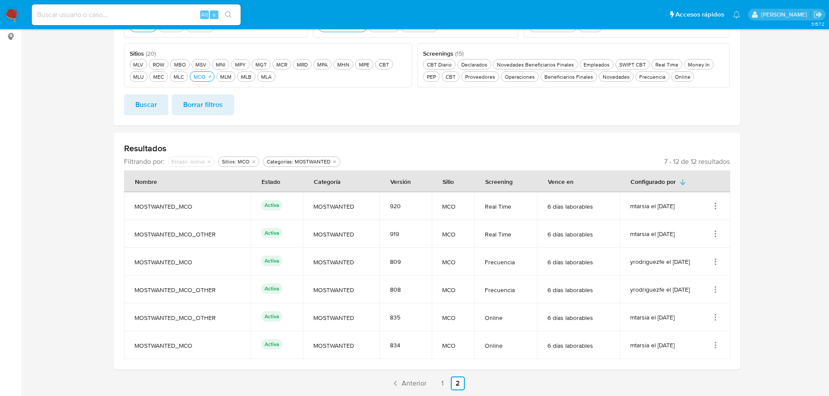
click at [714, 318] on icon "Acciones" at bounding box center [715, 317] width 9 height 9
click at [686, 365] on button "Editar" at bounding box center [680, 360] width 78 height 23
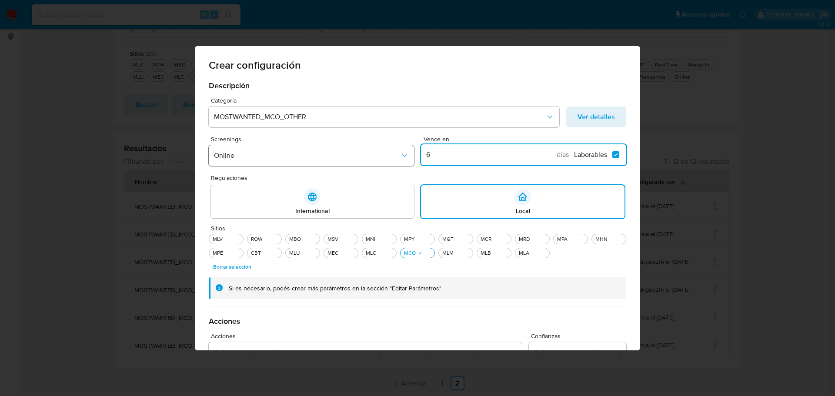
drag, startPoint x: 448, startPoint y: 158, endPoint x: 392, endPoint y: 161, distance: 56.2
click at [392, 161] on div "Screenings Online Vence en 6 días Laborables Laborables" at bounding box center [418, 152] width 418 height 33
type input "30"
click at [616, 155] on input "Laborables Laborables" at bounding box center [615, 154] width 7 height 7
checkbox input "false"
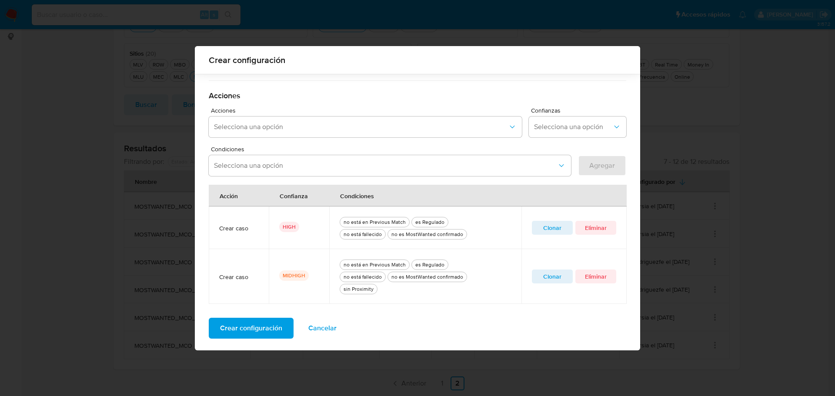
scroll to position [221, 0]
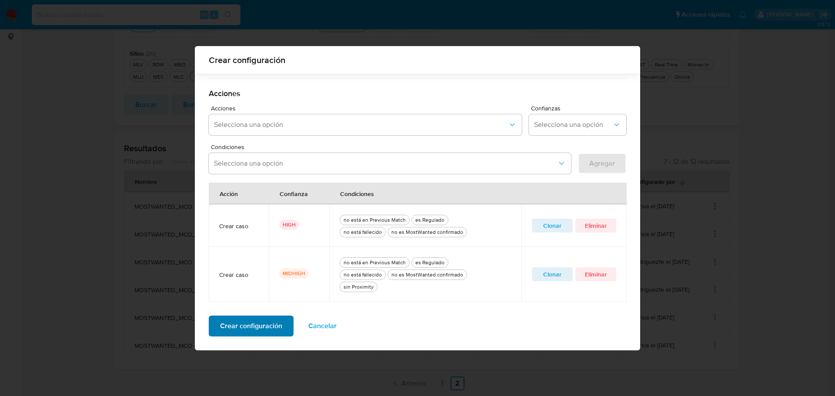
click at [261, 331] on span "Crear configuración" at bounding box center [251, 326] width 62 height 19
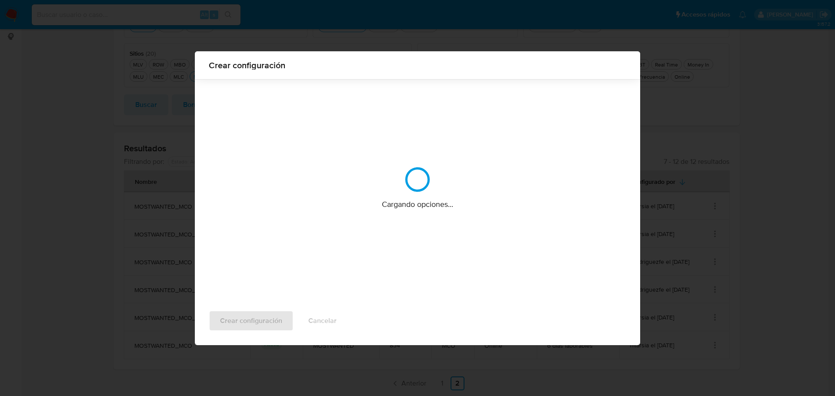
scroll to position [0, 0]
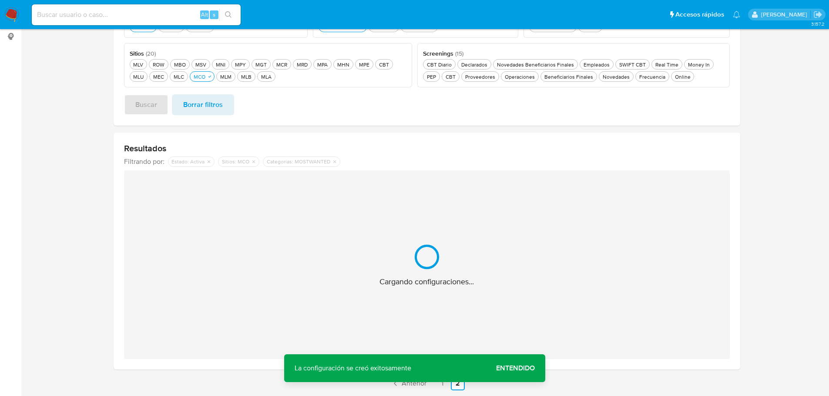
click at [515, 368] on span "Entendido" at bounding box center [515, 368] width 39 height 0
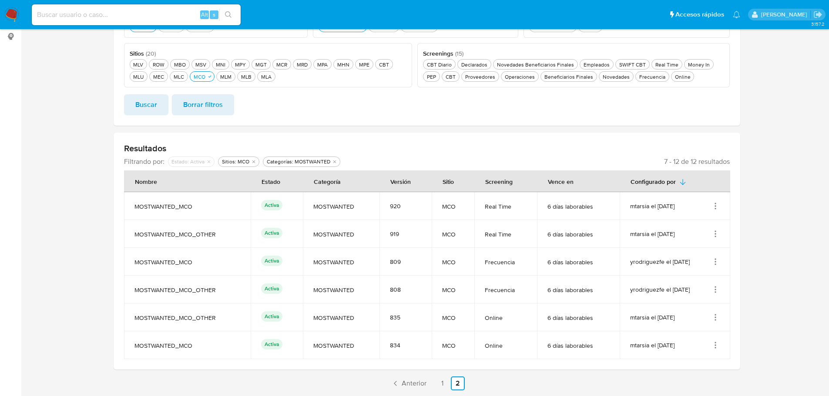
click at [715, 346] on icon "Acciones" at bounding box center [715, 345] width 9 height 9
click at [696, 331] on button "Editar" at bounding box center [680, 325] width 78 height 23
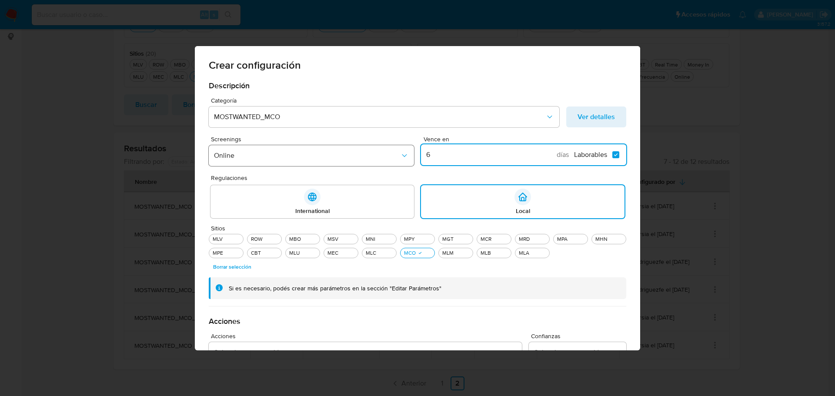
drag, startPoint x: 434, startPoint y: 154, endPoint x: 406, endPoint y: 156, distance: 27.5
click at [406, 156] on div "Screenings Online Vence en 6 días Laborables Laborables" at bounding box center [418, 152] width 418 height 33
type input "30"
click at [617, 156] on label "Laborables Laborables" at bounding box center [600, 155] width 52 height 9
click at [617, 156] on input "Laborables Laborables" at bounding box center [615, 154] width 7 height 7
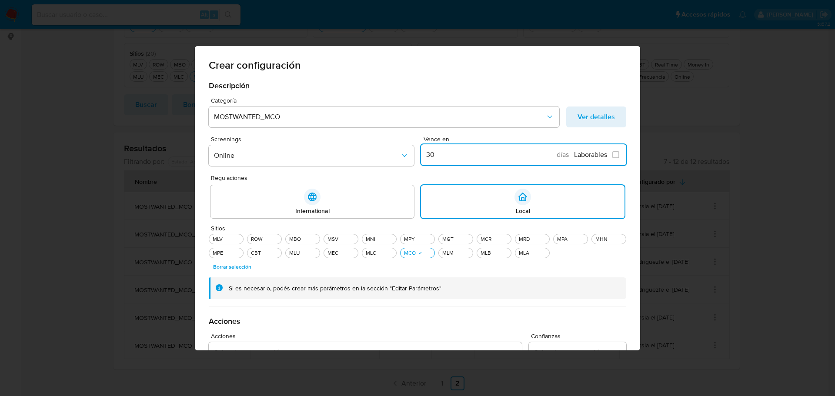
checkbox input "false"
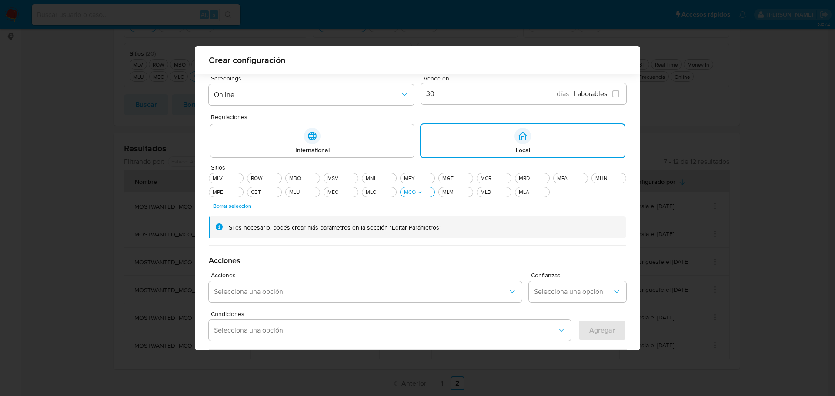
scroll to position [264, 0]
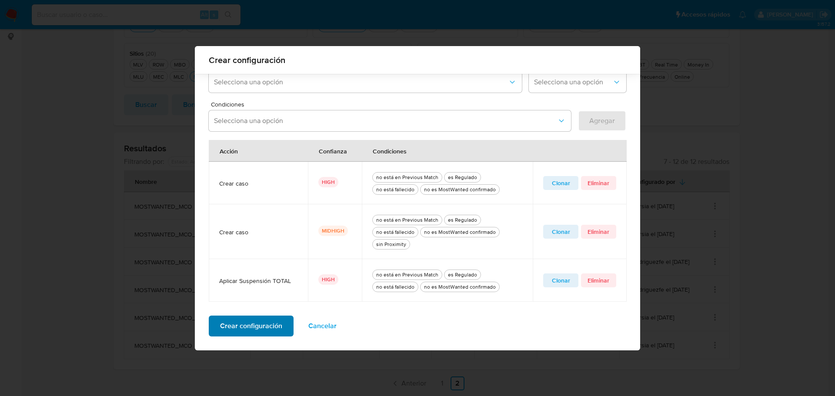
click at [274, 324] on span "Crear configuración" at bounding box center [251, 326] width 62 height 19
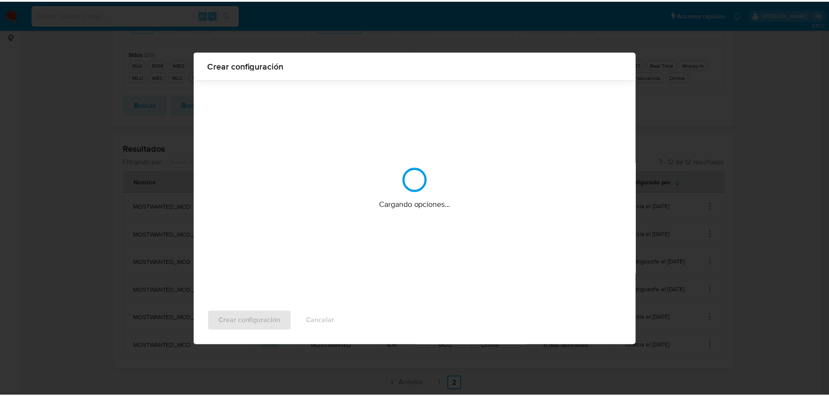
scroll to position [0, 0]
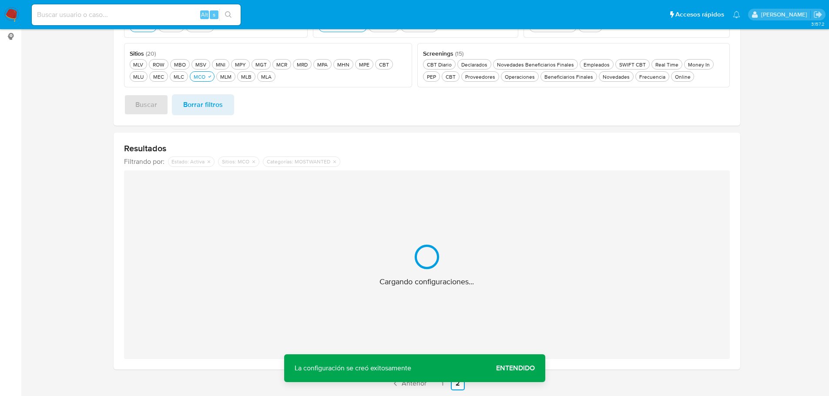
click at [517, 368] on span "Entendido" at bounding box center [515, 368] width 39 height 0
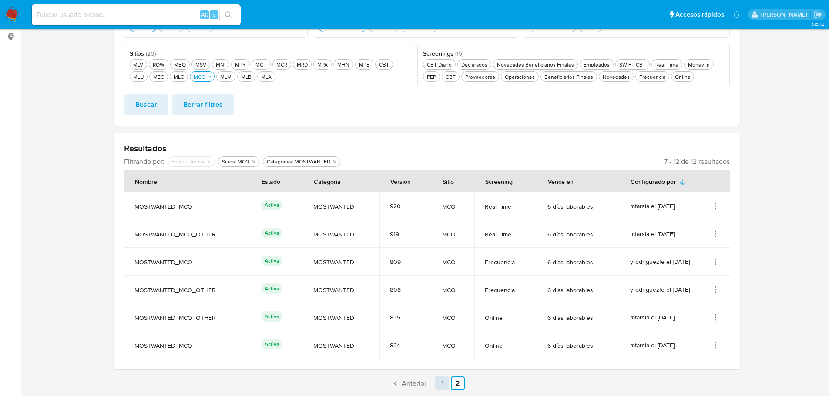
click at [444, 379] on link "1" at bounding box center [442, 384] width 14 height 14
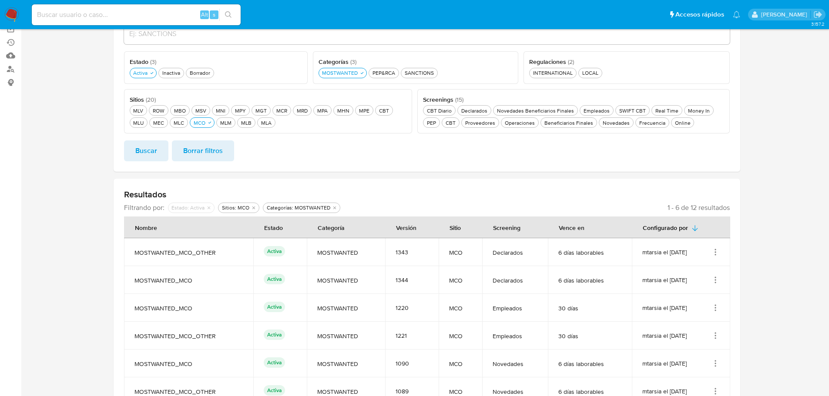
scroll to position [56, 0]
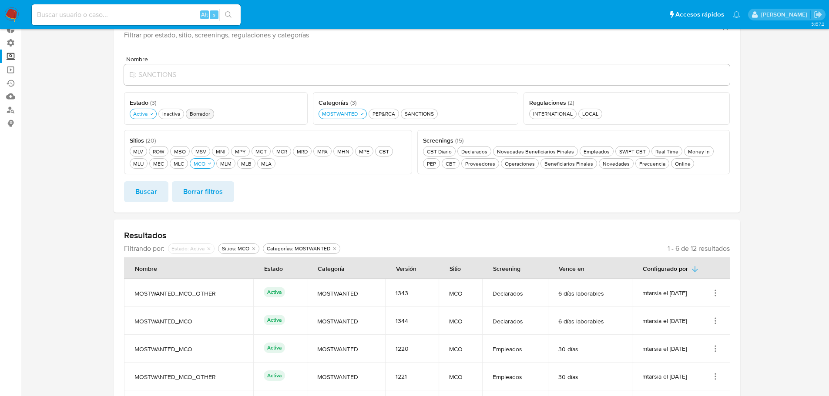
click at [197, 115] on div "Borrador Borrador" at bounding box center [200, 113] width 24 height 7
click at [140, 115] on div "Activa Activa" at bounding box center [140, 113] width 18 height 7
click at [148, 188] on span "Buscar" at bounding box center [146, 191] width 22 height 19
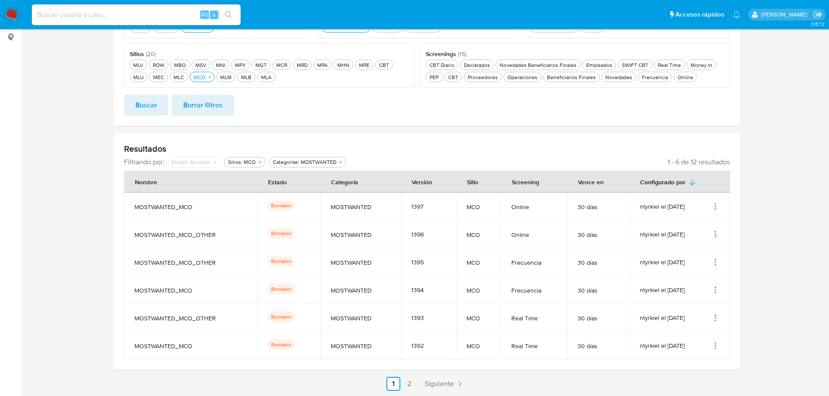
scroll to position [143, 0]
click at [439, 385] on span "Siguiente" at bounding box center [439, 383] width 29 height 7
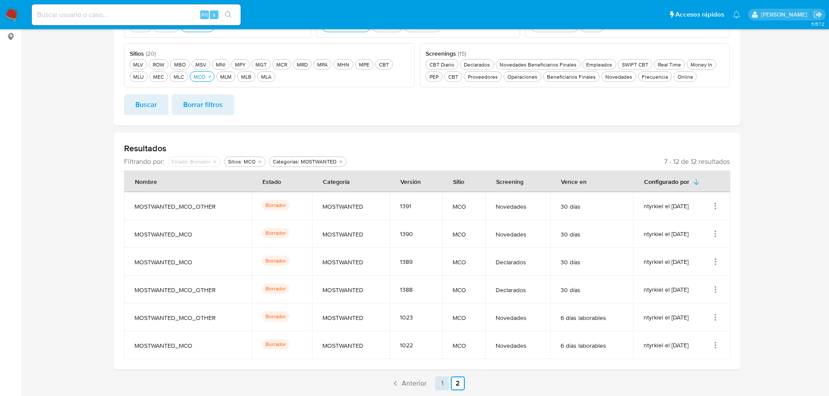
click at [439, 383] on link "1" at bounding box center [442, 384] width 14 height 14
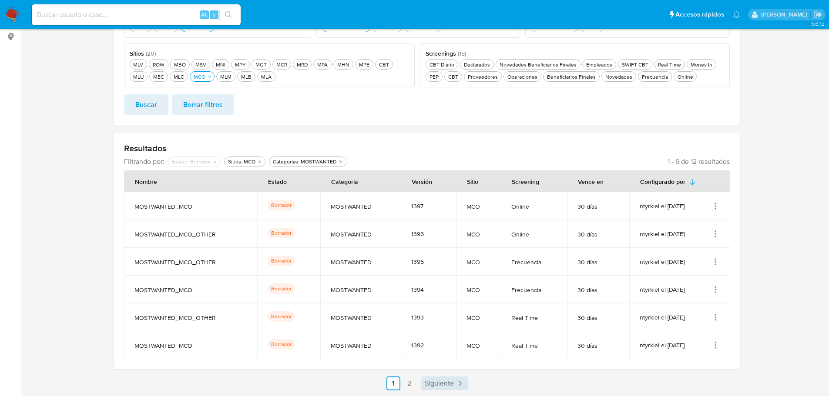
click at [451, 389] on link "Siguiente" at bounding box center [444, 384] width 47 height 14
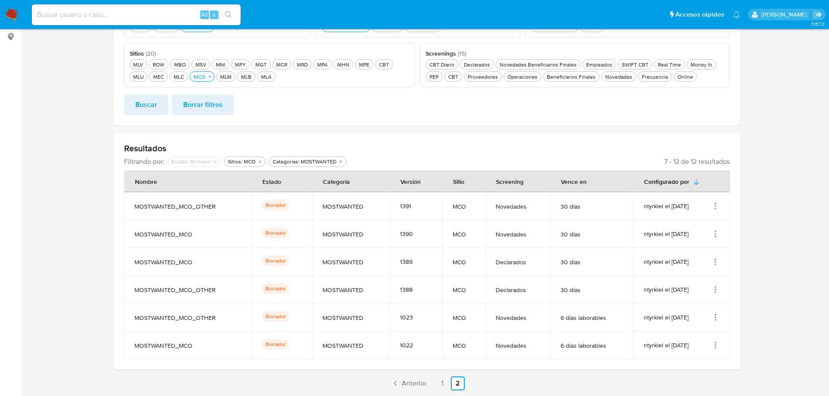
scroll to position [0, 0]
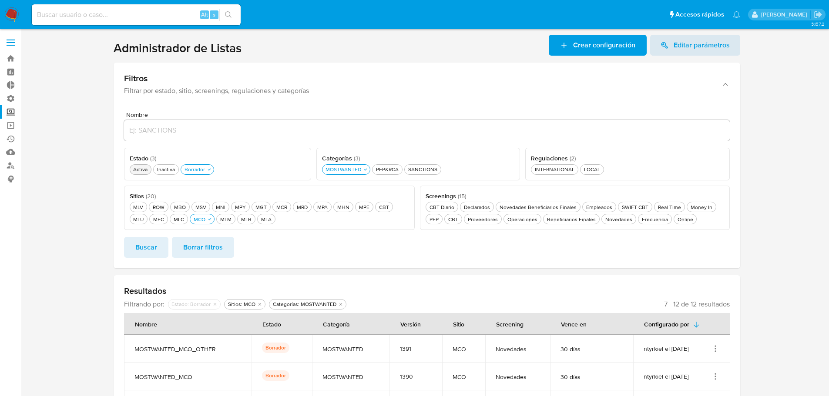
click at [139, 167] on div "Activa Activa" at bounding box center [140, 169] width 18 height 7
click at [152, 251] on span "Buscar" at bounding box center [146, 247] width 22 height 19
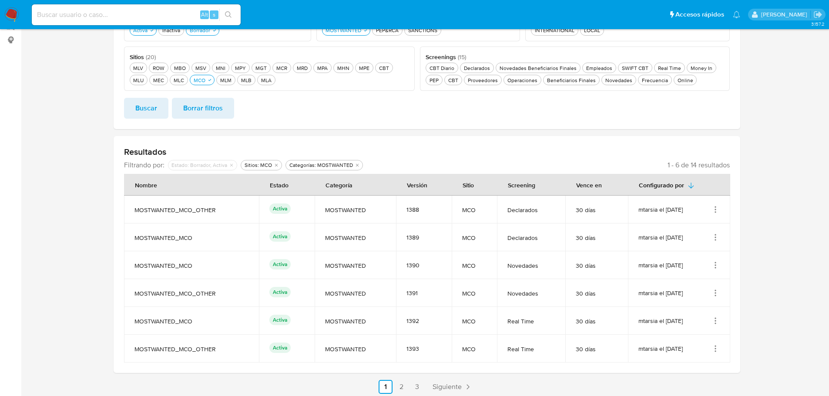
scroll to position [143, 0]
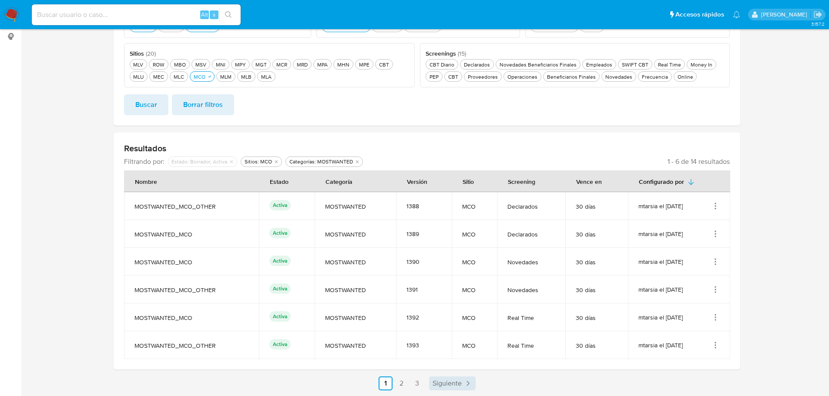
click at [438, 382] on span "Siguiente" at bounding box center [446, 383] width 29 height 7
click at [466, 384] on span "Siguiente" at bounding box center [470, 383] width 29 height 7
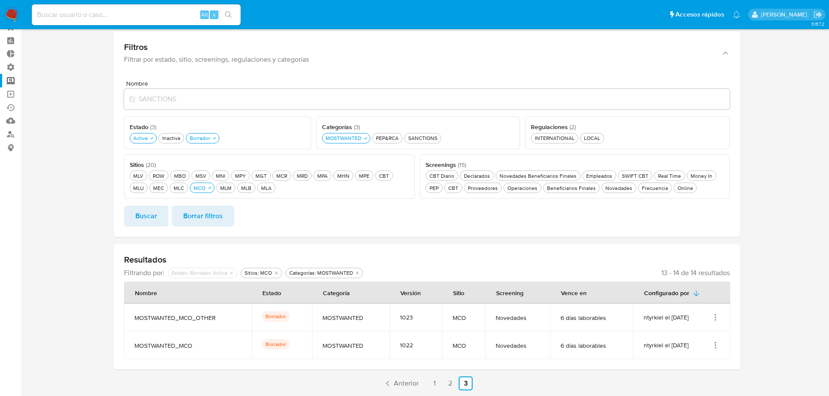
scroll to position [31, 0]
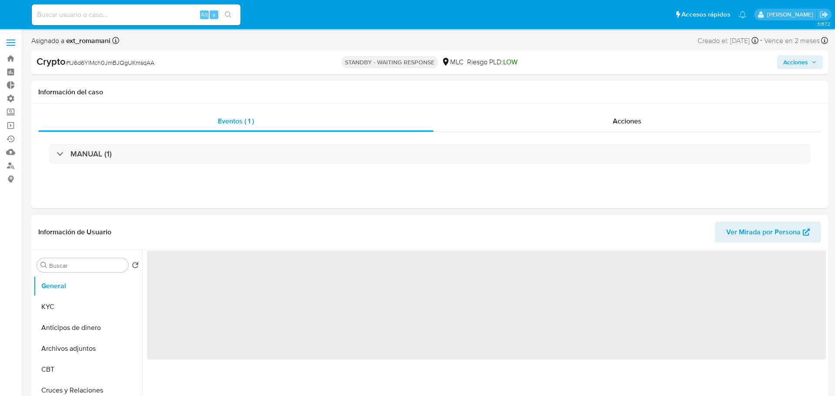
select select "10"
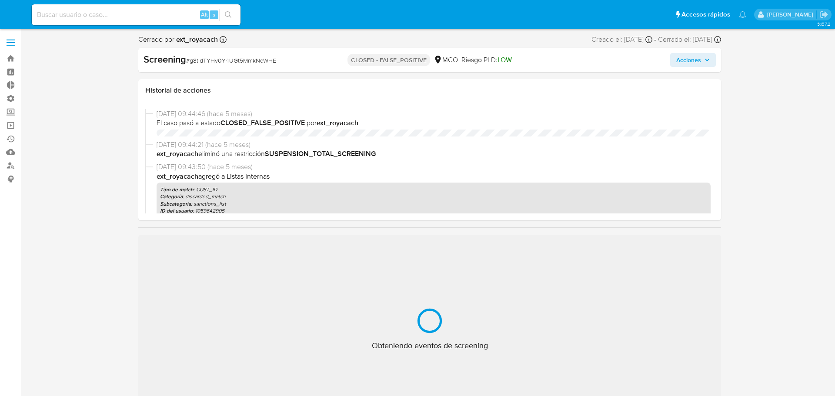
select select "10"
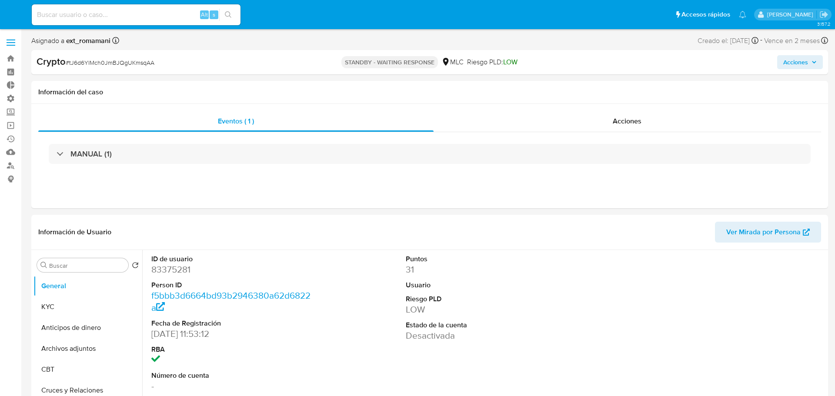
select select "10"
click at [174, 272] on dd "83375281" at bounding box center [231, 270] width 160 height 12
copy dd "83375281"
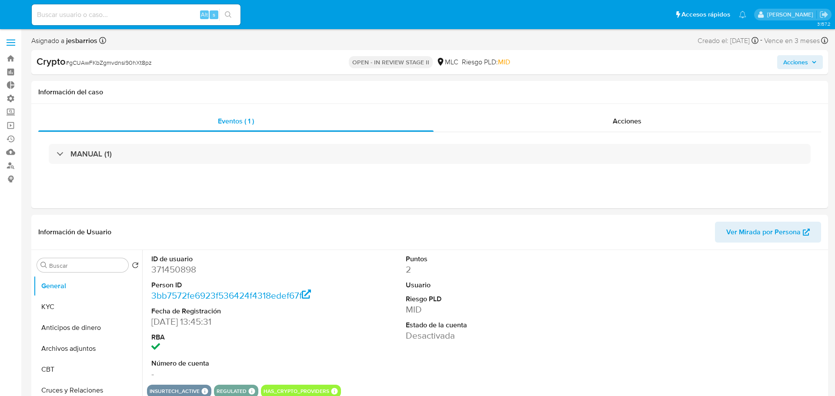
select select "10"
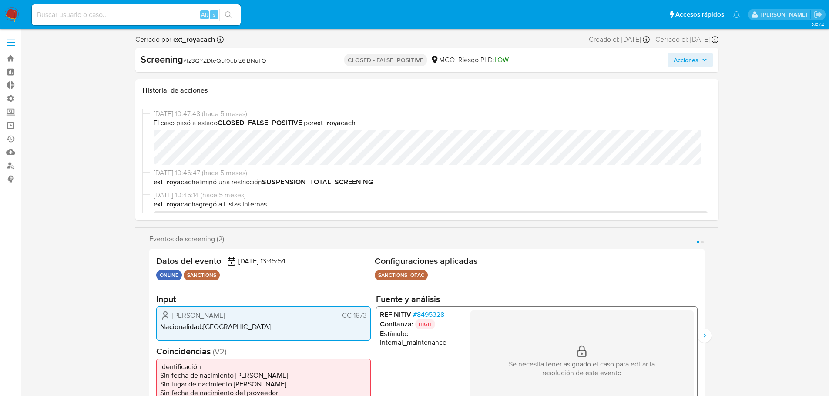
select select "10"
